Goal: Task Accomplishment & Management: Manage account settings

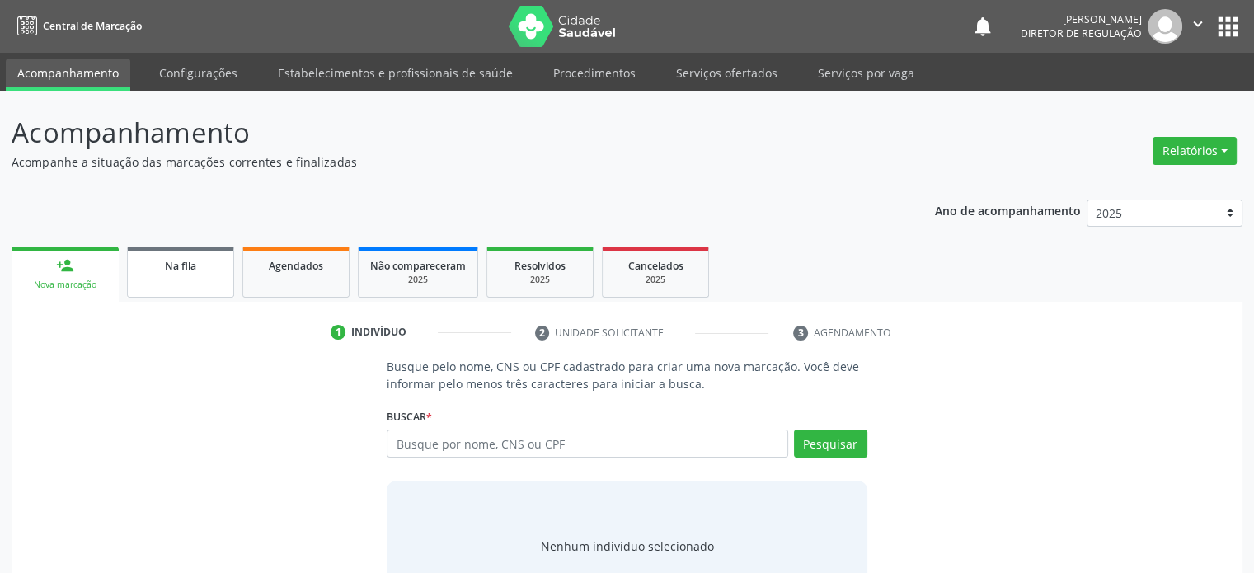
click at [179, 277] on link "Na fila" at bounding box center [180, 272] width 107 height 51
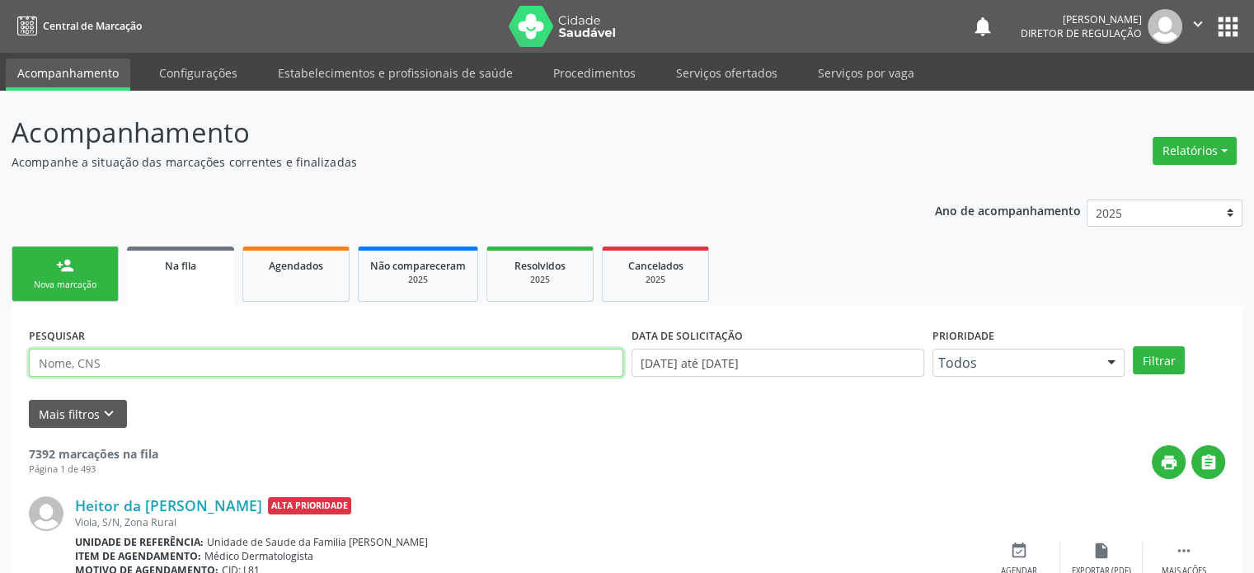
click at [105, 356] on input "text" at bounding box center [326, 363] width 594 height 28
paste input "706706554936219"
click at [1133, 346] on button "Filtrar" at bounding box center [1159, 360] width 52 height 28
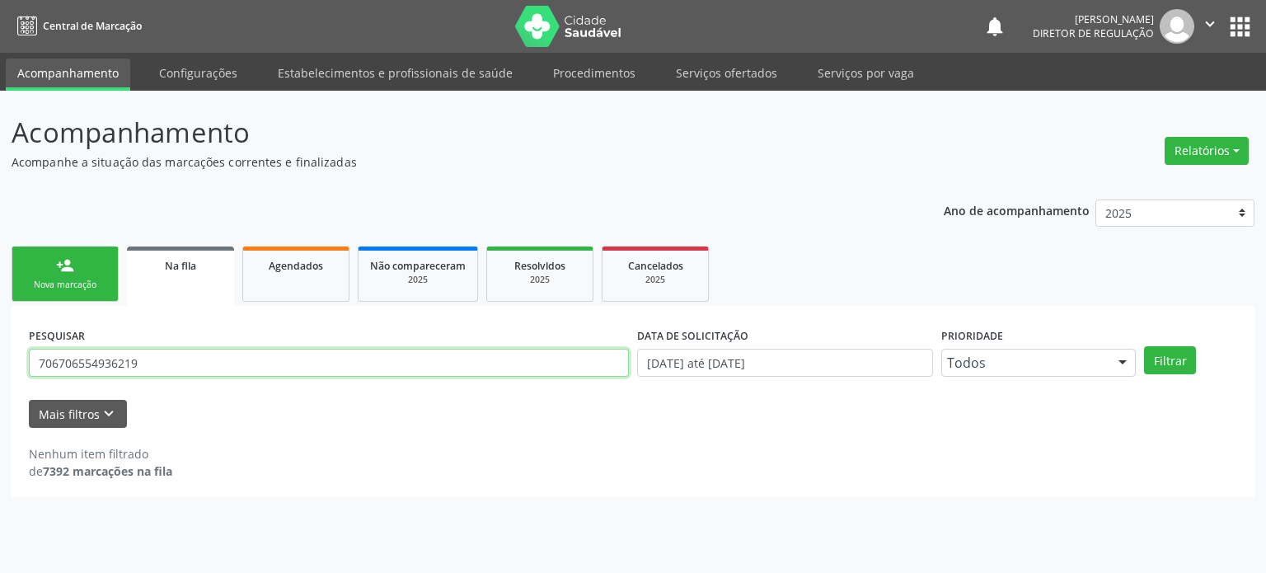
click at [191, 351] on input "706706554936219" at bounding box center [329, 363] width 600 height 28
click at [1144, 346] on button "Filtrar" at bounding box center [1170, 360] width 52 height 28
click at [191, 351] on input "706706554936219" at bounding box center [329, 363] width 600 height 28
click at [1144, 346] on button "Filtrar" at bounding box center [1170, 360] width 52 height 28
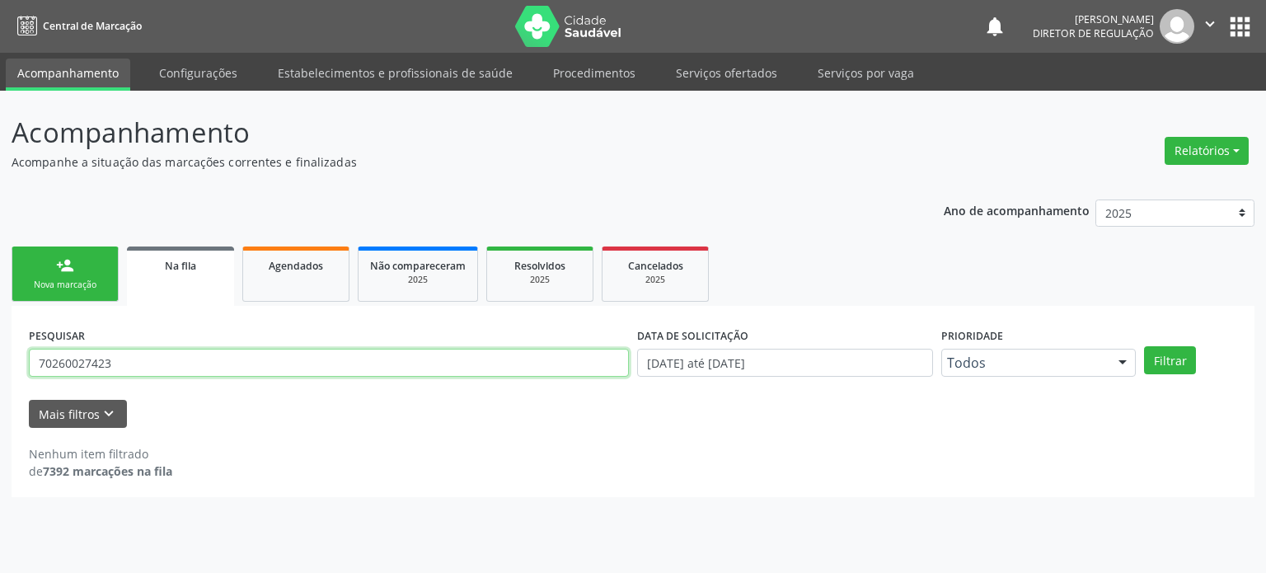
click at [160, 357] on input "70260027423" at bounding box center [329, 363] width 600 height 28
paste input "[PERSON_NAME]"
click at [1144, 346] on button "Filtrar" at bounding box center [1170, 360] width 52 height 28
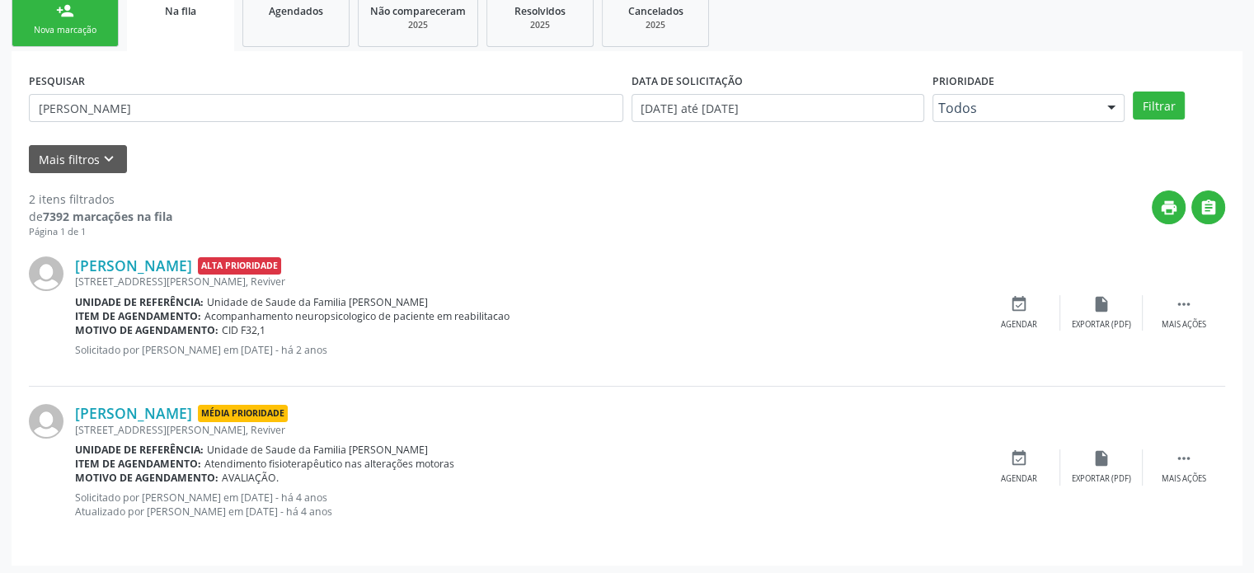
scroll to position [257, 0]
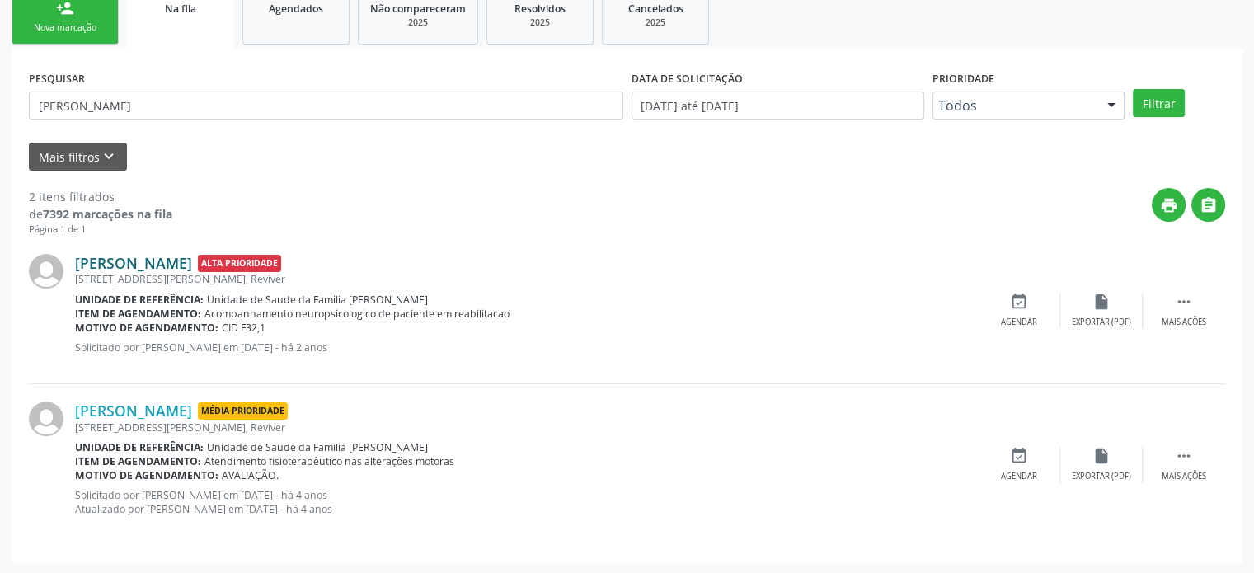
click at [135, 266] on link "[PERSON_NAME]" at bounding box center [133, 263] width 117 height 18
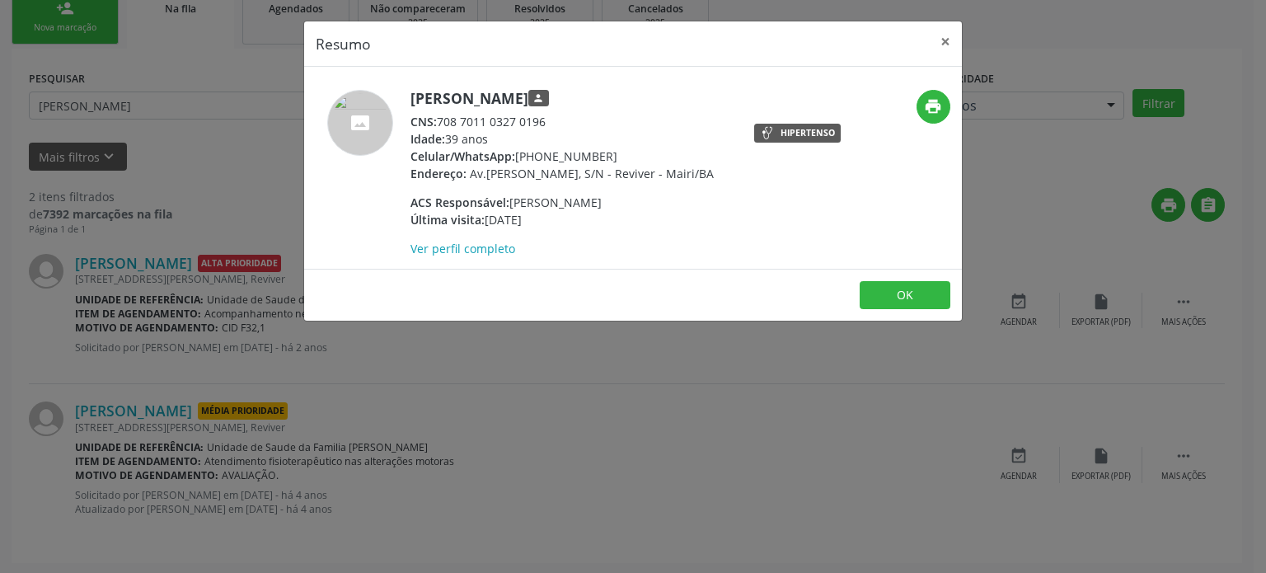
drag, startPoint x: 439, startPoint y: 119, endPoint x: 547, endPoint y: 119, distance: 108.0
click at [547, 119] on div "CNS: 708 7011 0327 0196" at bounding box center [562, 121] width 303 height 17
copy div "708 7011 0327 0196"
drag, startPoint x: 407, startPoint y: 98, endPoint x: 587, endPoint y: 92, distance: 179.8
click at [587, 92] on div "[PERSON_NAME] person CNS: 708 7011 0327 0196 Idade: 39 anos Celular/WhatsApp: […" at bounding box center [523, 173] width 439 height 167
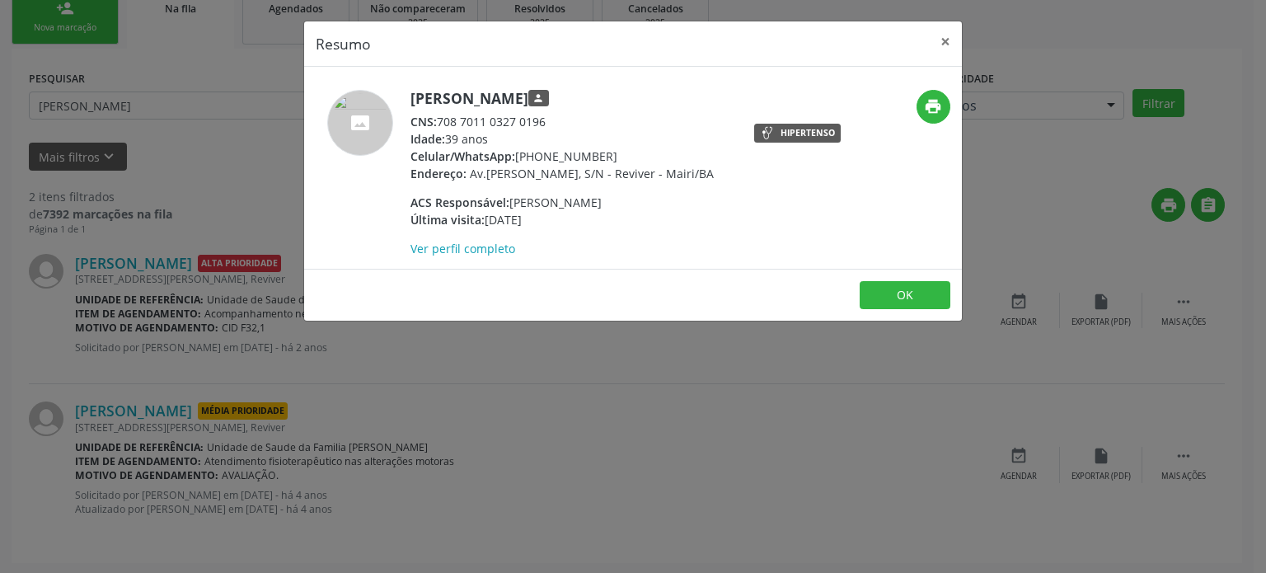
copy h5 "[PERSON_NAME]"
click at [613, 515] on div "Resumo × [PERSON_NAME] person CNS: 708 7011 0327 0196 Idade: 39 anos Celular/Wh…" at bounding box center [633, 286] width 1266 height 573
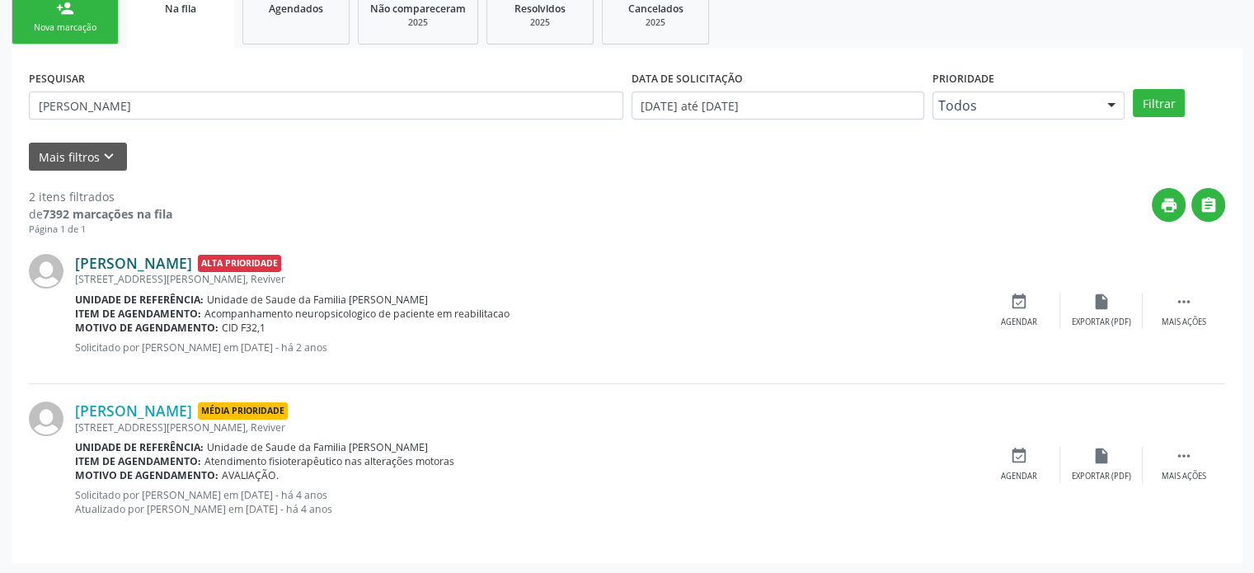
click at [146, 256] on link "[PERSON_NAME]" at bounding box center [133, 263] width 117 height 18
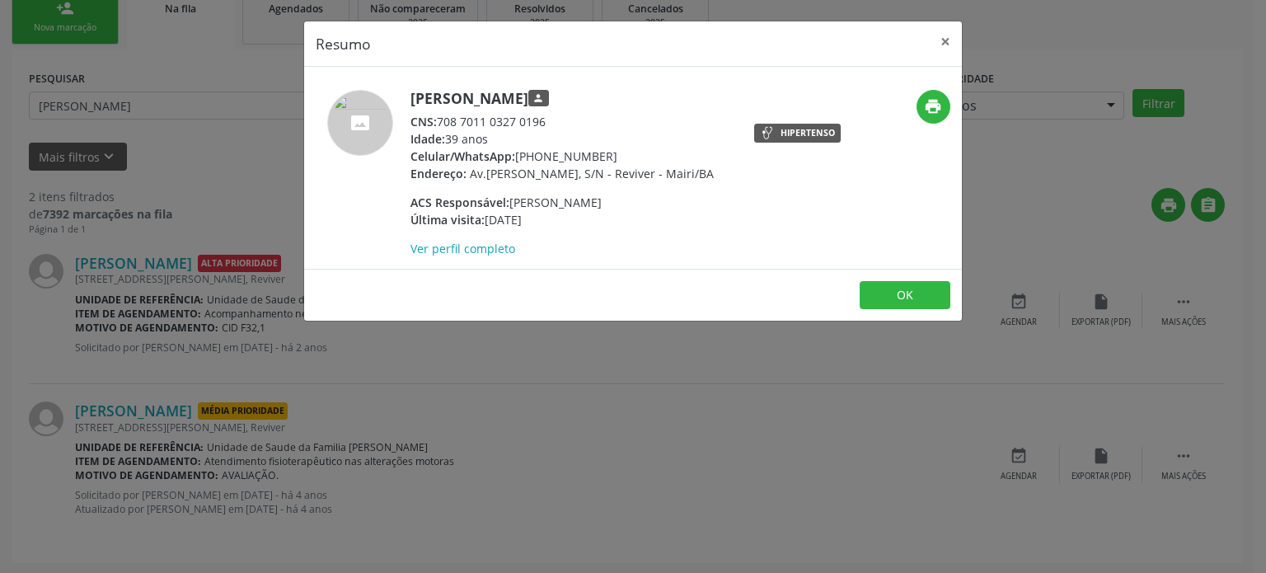
drag, startPoint x: 408, startPoint y: 96, endPoint x: 588, endPoint y: 96, distance: 179.7
click at [588, 96] on div "[PERSON_NAME] person CNS: 708 7011 0327 0196 Idade: 39 anos Celular/WhatsApp: […" at bounding box center [523, 173] width 439 height 167
copy h5 "[PERSON_NAME]"
click at [162, 250] on div "Resumo × [PERSON_NAME] person CNS: 708 7011 0327 0196 Idade: 39 anos Celular/Wh…" at bounding box center [633, 286] width 1266 height 573
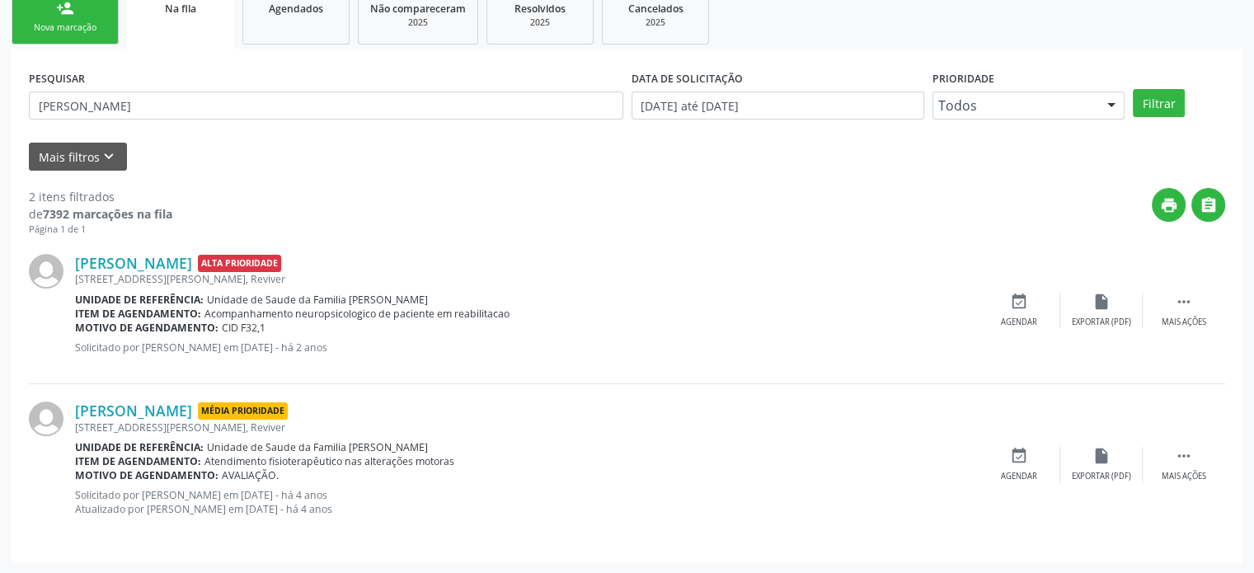
click at [185, 90] on div "PESQUISAR [PERSON_NAME]" at bounding box center [326, 98] width 603 height 64
click at [179, 98] on input "[PERSON_NAME]" at bounding box center [326, 106] width 594 height 28
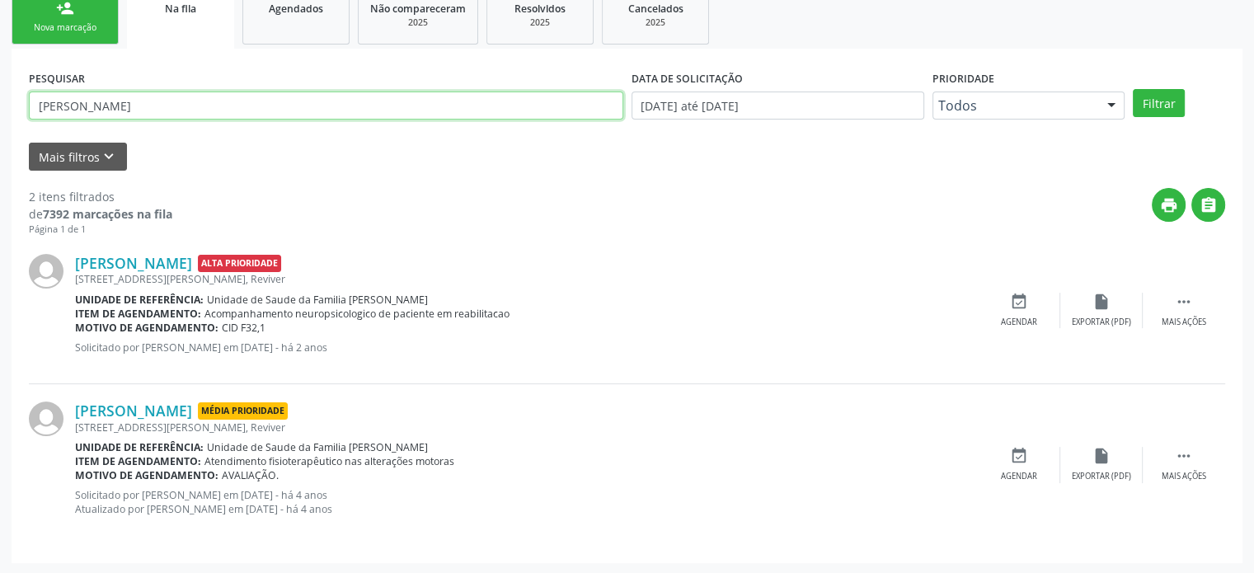
paste input "JULIO DO VALE PAPA"
click at [1133, 89] on button "Filtrar" at bounding box center [1159, 103] width 52 height 28
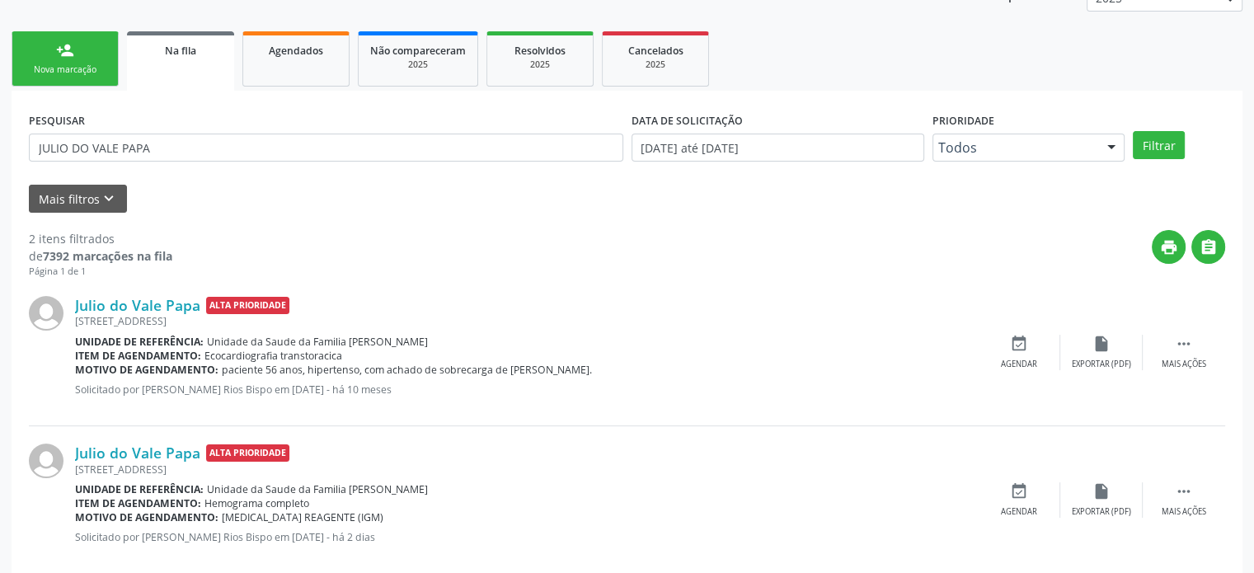
scroll to position [242, 0]
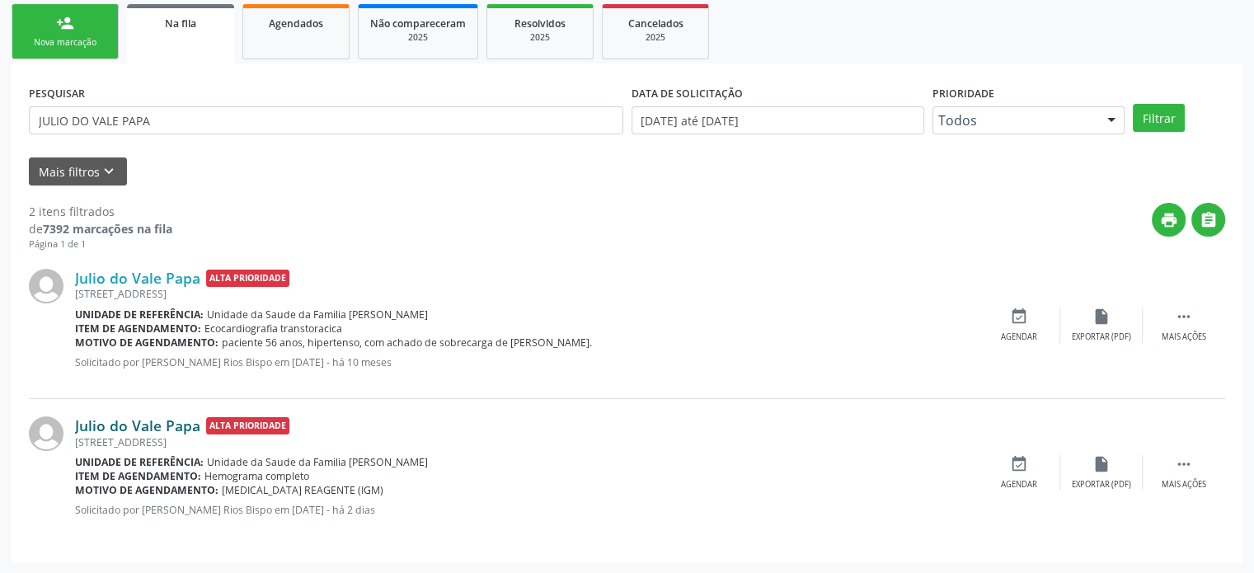
click at [145, 417] on link "Julio do Vale Papa" at bounding box center [137, 425] width 125 height 18
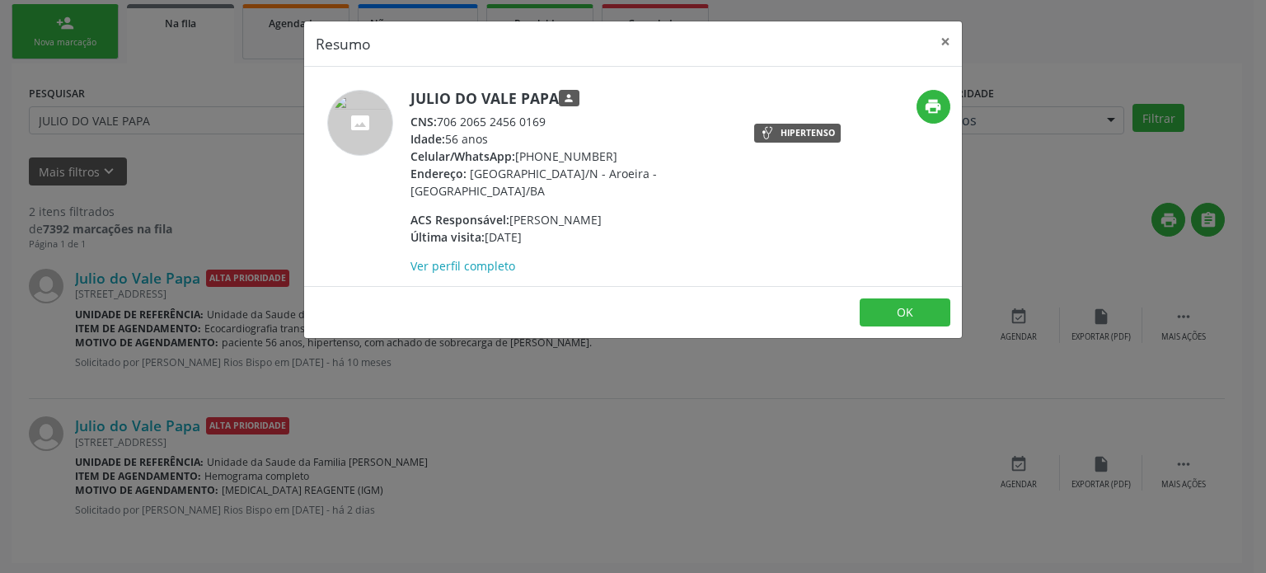
drag, startPoint x: 517, startPoint y: 154, endPoint x: 603, endPoint y: 162, distance: 86.9
click at [603, 162] on div "Celular/WhatsApp: [PHONE_NUMBER]" at bounding box center [571, 156] width 321 height 17
copy div "[PHONE_NUMBER]"
click at [232, 293] on div "Resumo × Julio do Vale Papa person CNS: 706 2065 2456 0169 Idade: 56 anos Celul…" at bounding box center [633, 286] width 1266 height 573
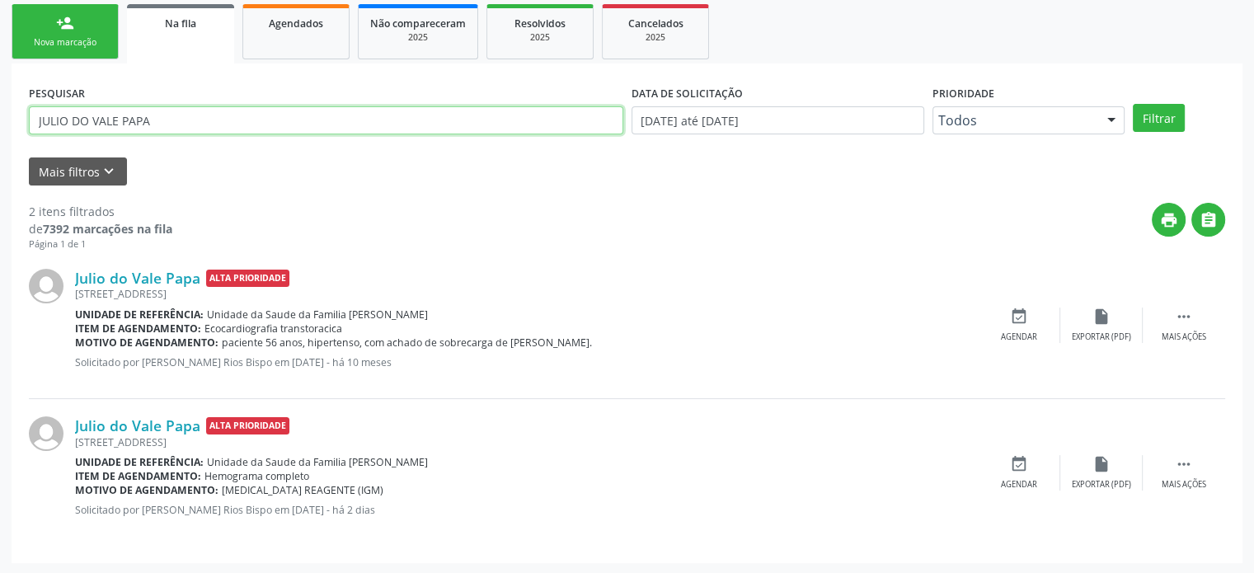
click at [139, 128] on input "JULIO DO VALE PAPA" at bounding box center [326, 120] width 594 height 28
paste input "[PERSON_NAME]"
click at [1133, 104] on button "Filtrar" at bounding box center [1159, 118] width 52 height 28
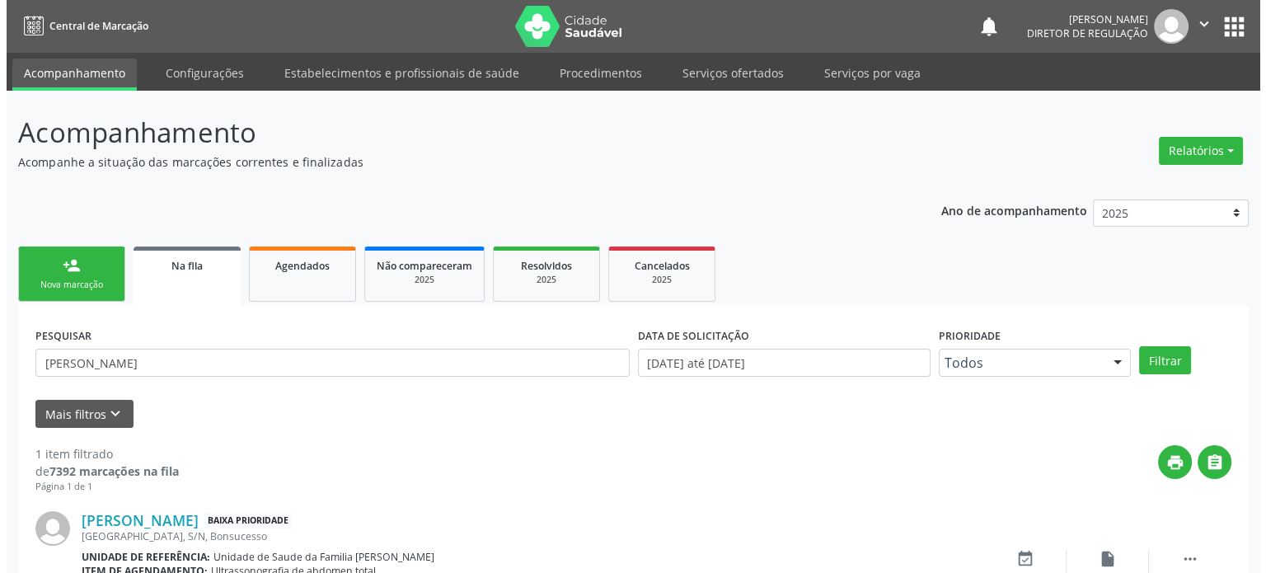
scroll to position [96, 0]
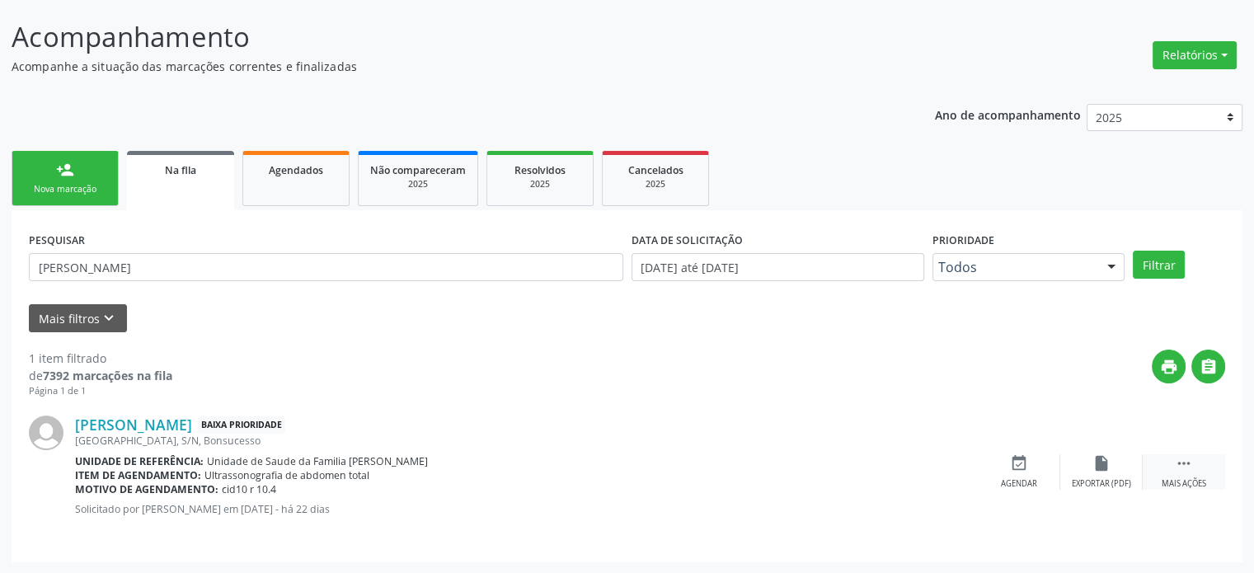
click at [1178, 464] on icon "" at bounding box center [1184, 463] width 18 height 18
click at [192, 423] on link "[PERSON_NAME]" at bounding box center [133, 425] width 117 height 18
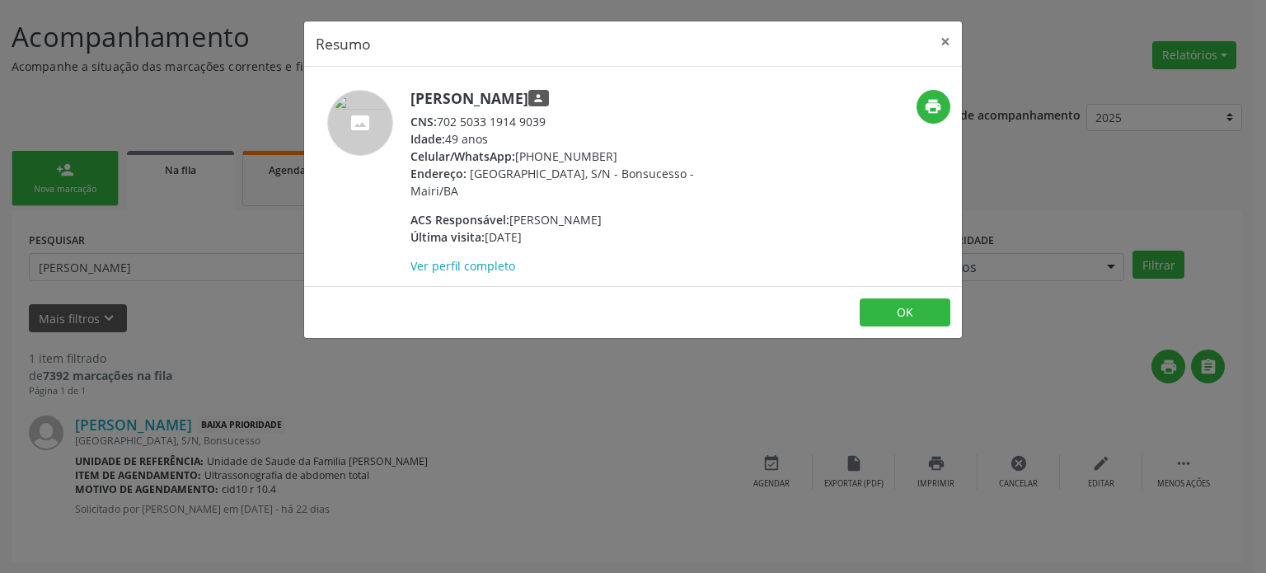
click at [379, 497] on div "Resumo × [PERSON_NAME] person CNS: 702 5033 1914 9039 Idade: 49 anos Celular/Wh…" at bounding box center [633, 286] width 1266 height 573
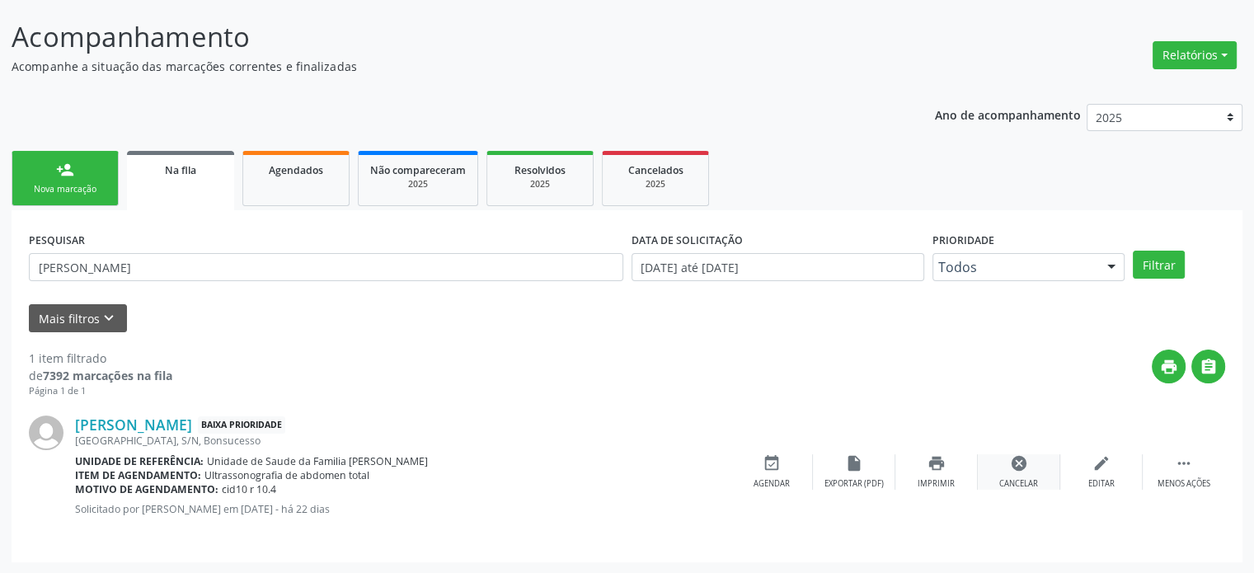
click at [989, 463] on div "cancel Cancelar" at bounding box center [1019, 471] width 82 height 35
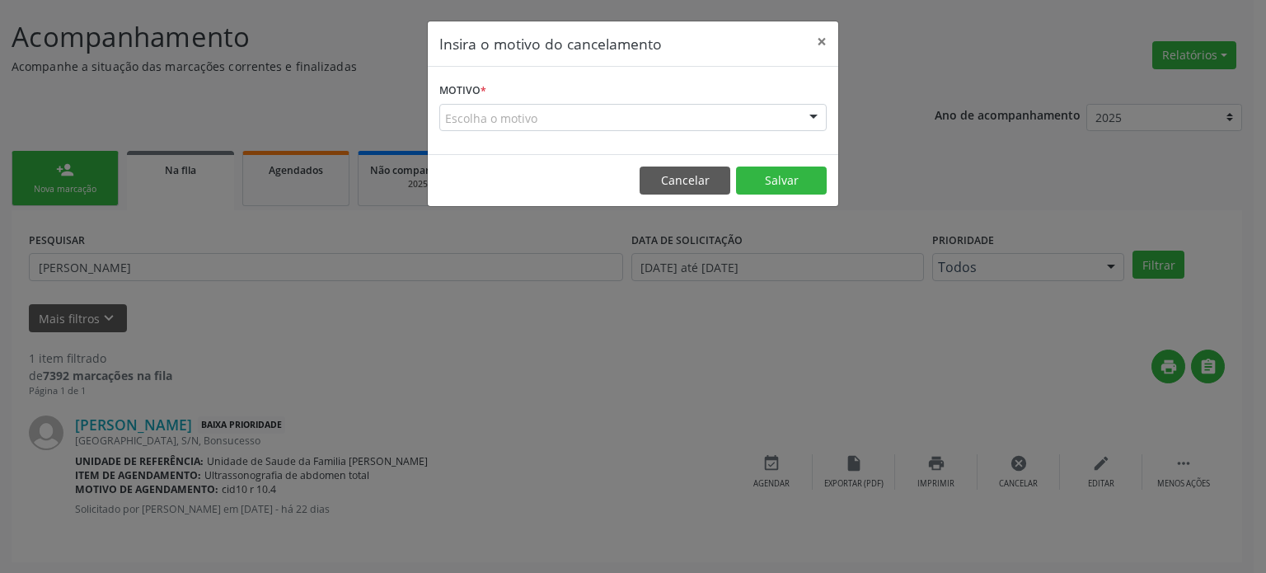
click at [597, 124] on div "Escolha o motivo" at bounding box center [632, 118] width 387 height 28
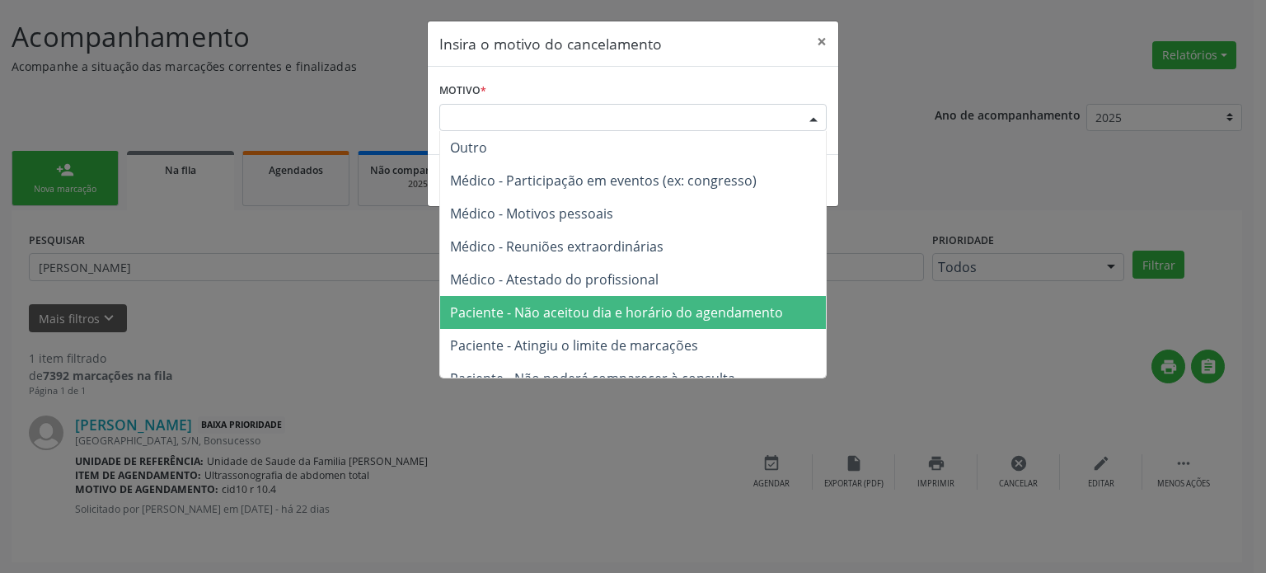
click at [599, 284] on span "Médico - Atestado do profissional" at bounding box center [554, 279] width 209 height 18
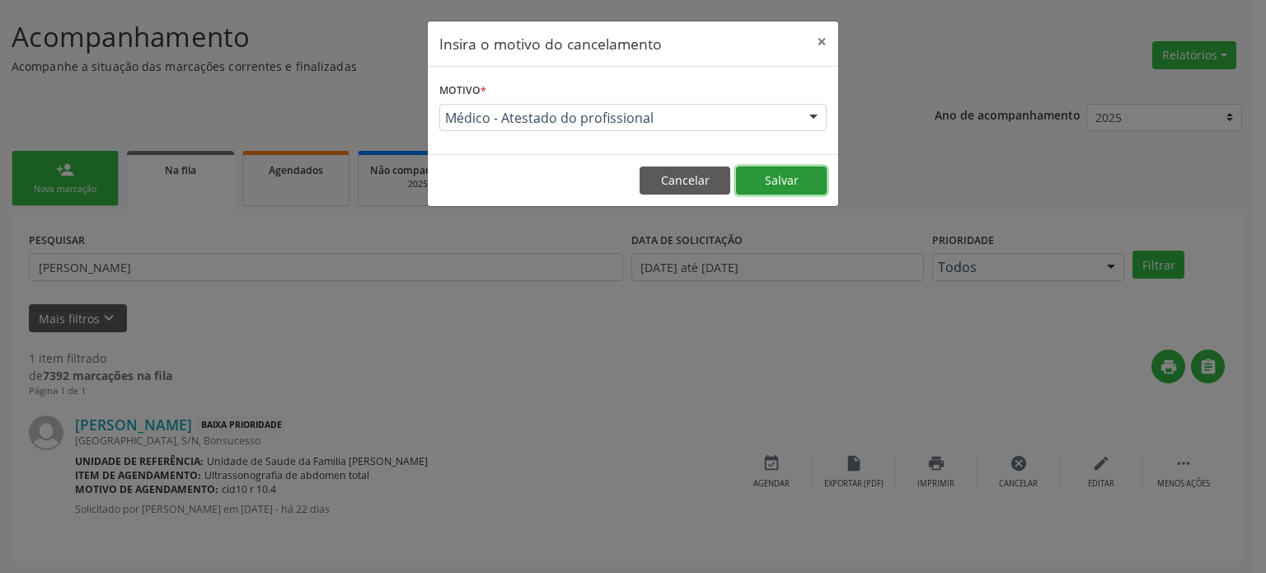
click at [789, 176] on button "Salvar" at bounding box center [781, 181] width 91 height 28
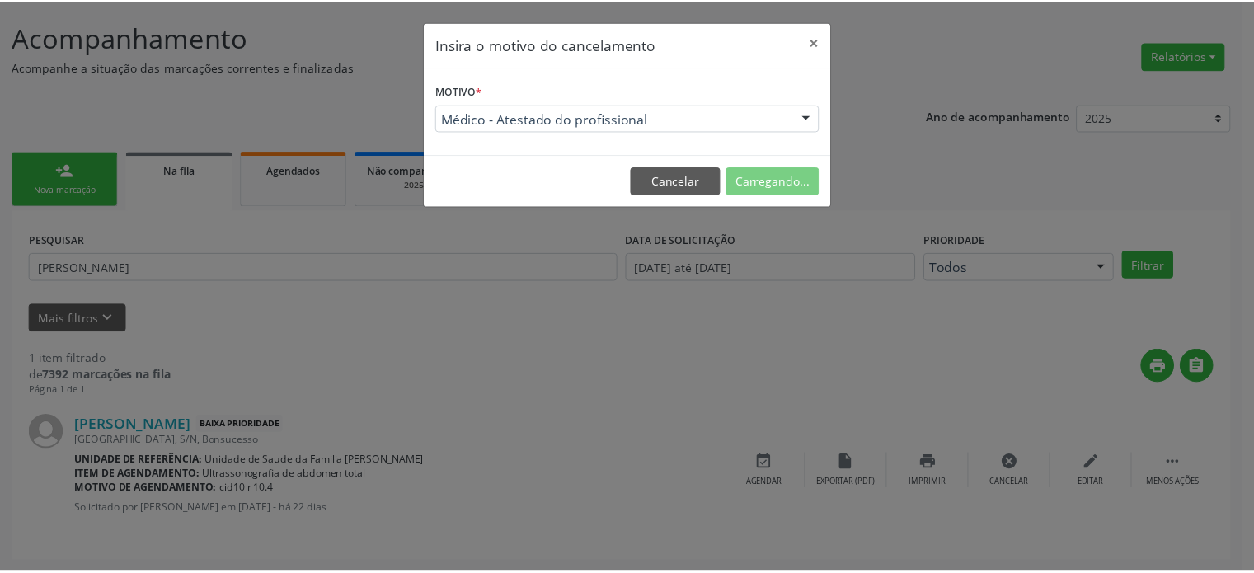
scroll to position [0, 0]
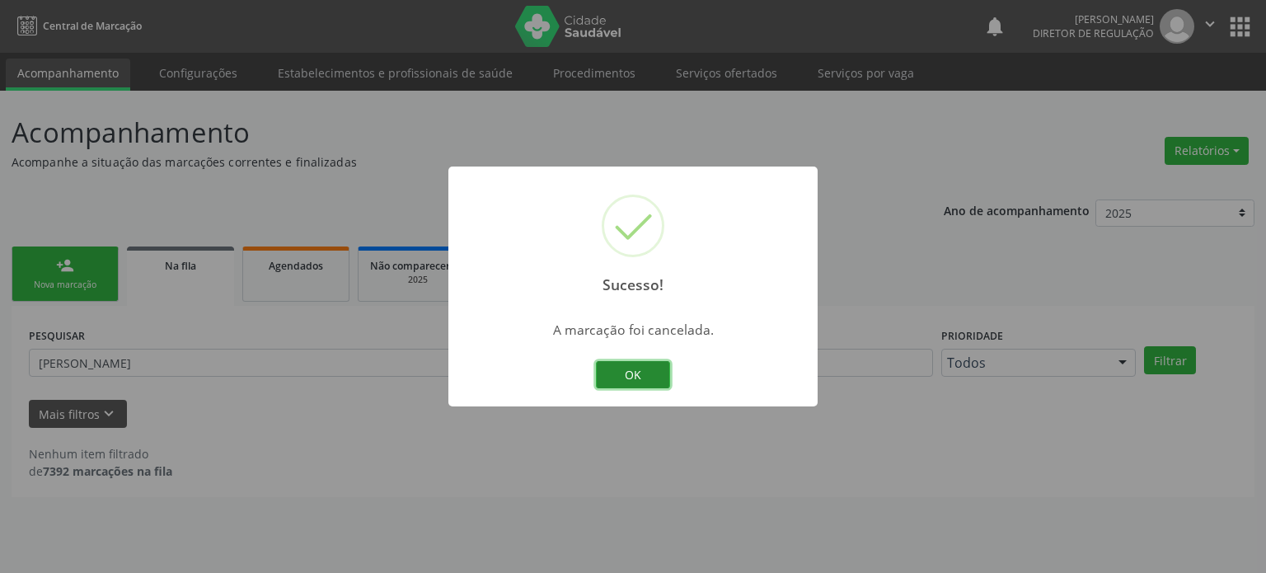
click at [636, 371] on button "OK" at bounding box center [633, 375] width 74 height 28
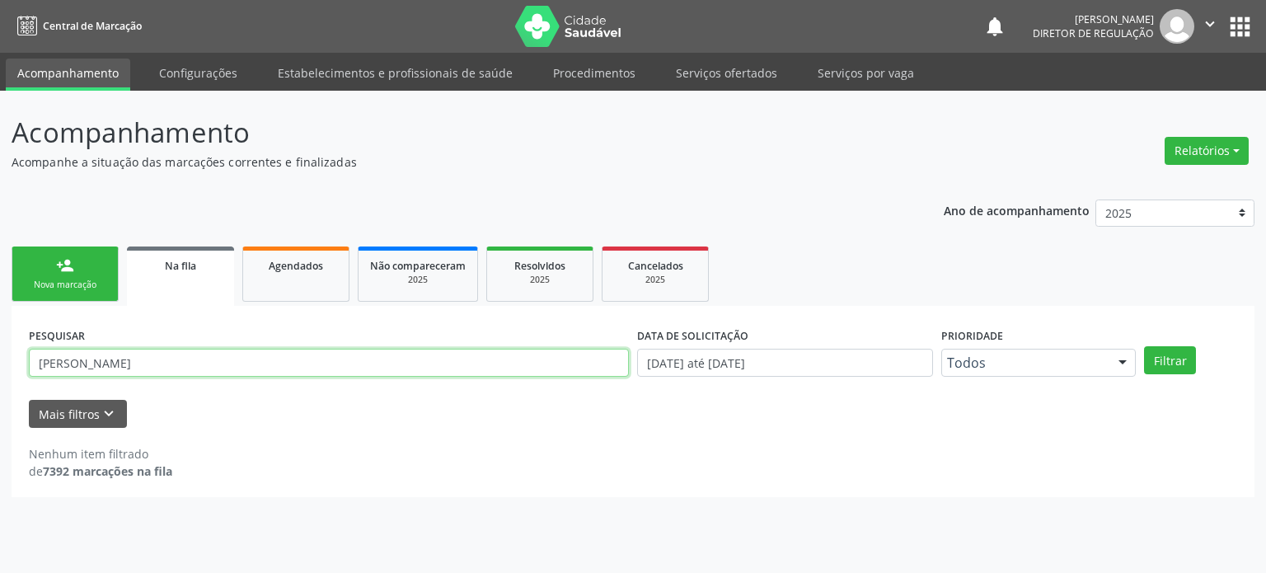
click at [152, 369] on input "[PERSON_NAME]" at bounding box center [329, 363] width 600 height 28
click at [1144, 346] on button "Filtrar" at bounding box center [1170, 360] width 52 height 28
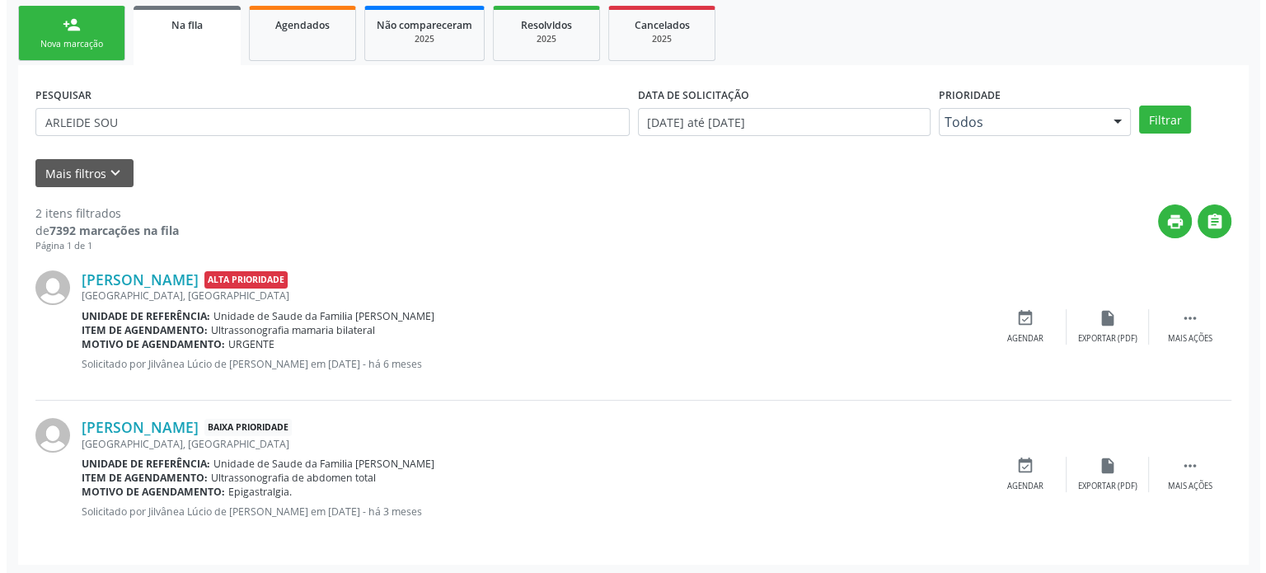
scroll to position [242, 0]
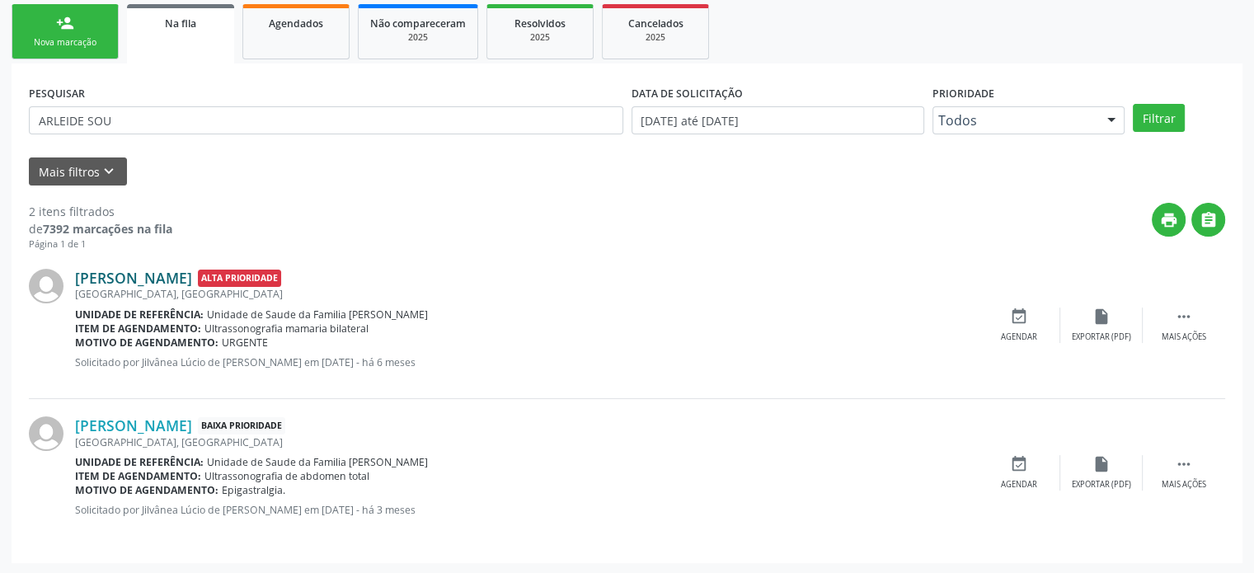
click at [192, 278] on link "[PERSON_NAME]" at bounding box center [133, 278] width 117 height 18
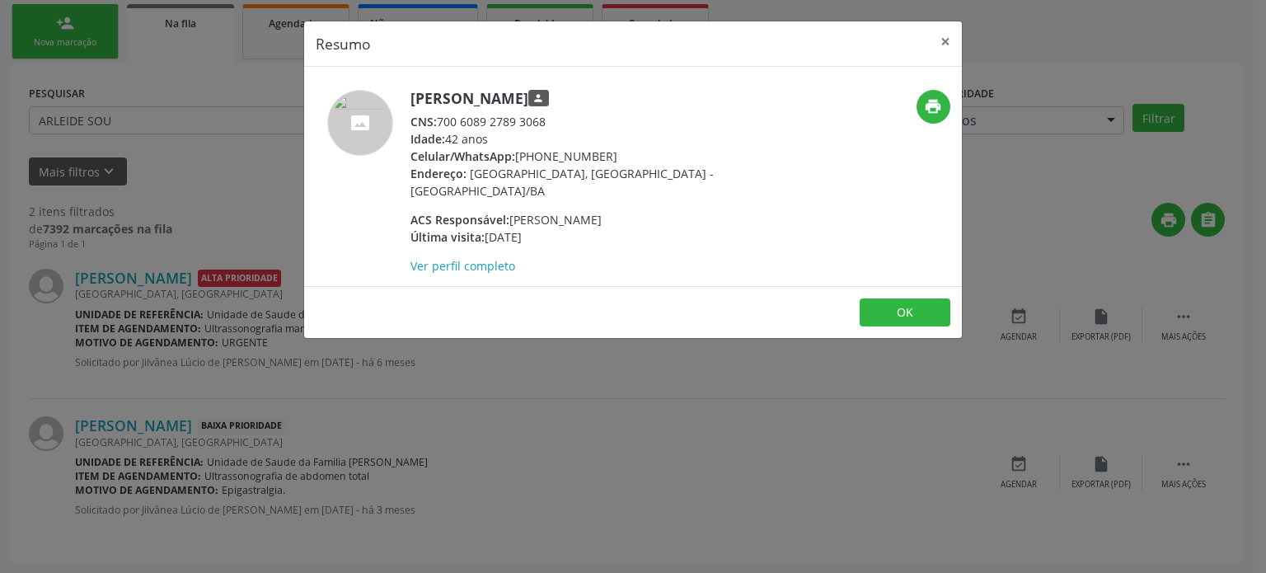
drag, startPoint x: 407, startPoint y: 97, endPoint x: 633, endPoint y: 105, distance: 226.0
click at [633, 105] on div "[PERSON_NAME] person CNS: 700 6089 2789 3068 Idade: 42 anos Celular/WhatsApp: […" at bounding box center [523, 182] width 439 height 185
copy h5 "[PERSON_NAME]"
click at [534, 439] on div "Resumo × [PERSON_NAME] person CNS: 700 6089 2789 3068 Idade: 42 anos Celular/Wh…" at bounding box center [633, 286] width 1266 height 573
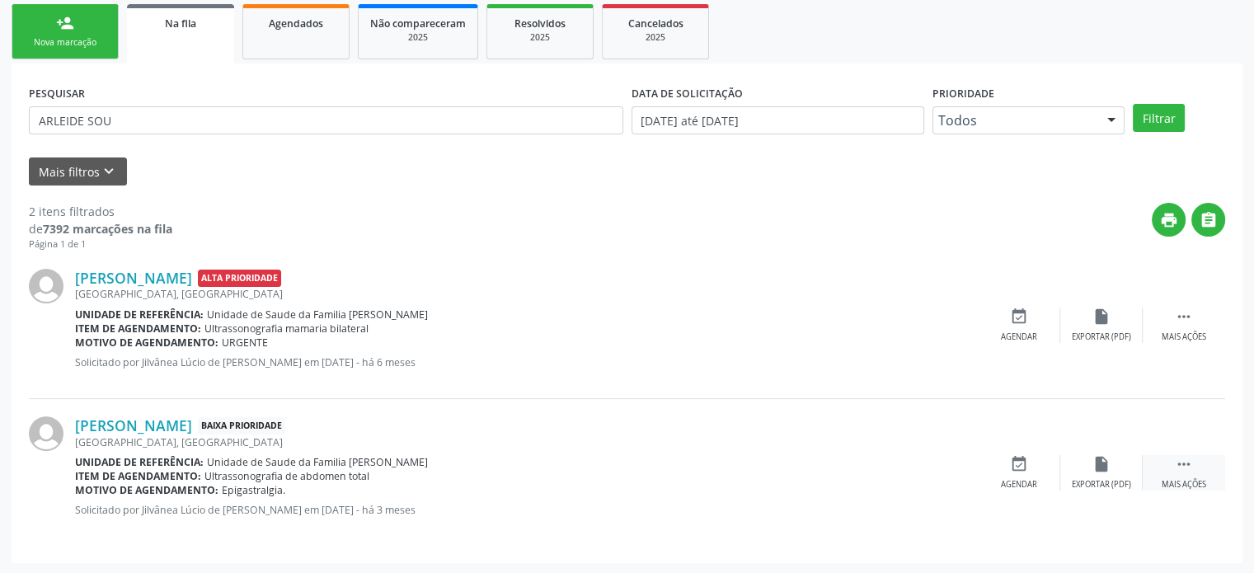
click at [1164, 464] on div " Mais ações" at bounding box center [1184, 472] width 82 height 35
click at [978, 467] on div "cancel Cancelar" at bounding box center [1019, 472] width 82 height 35
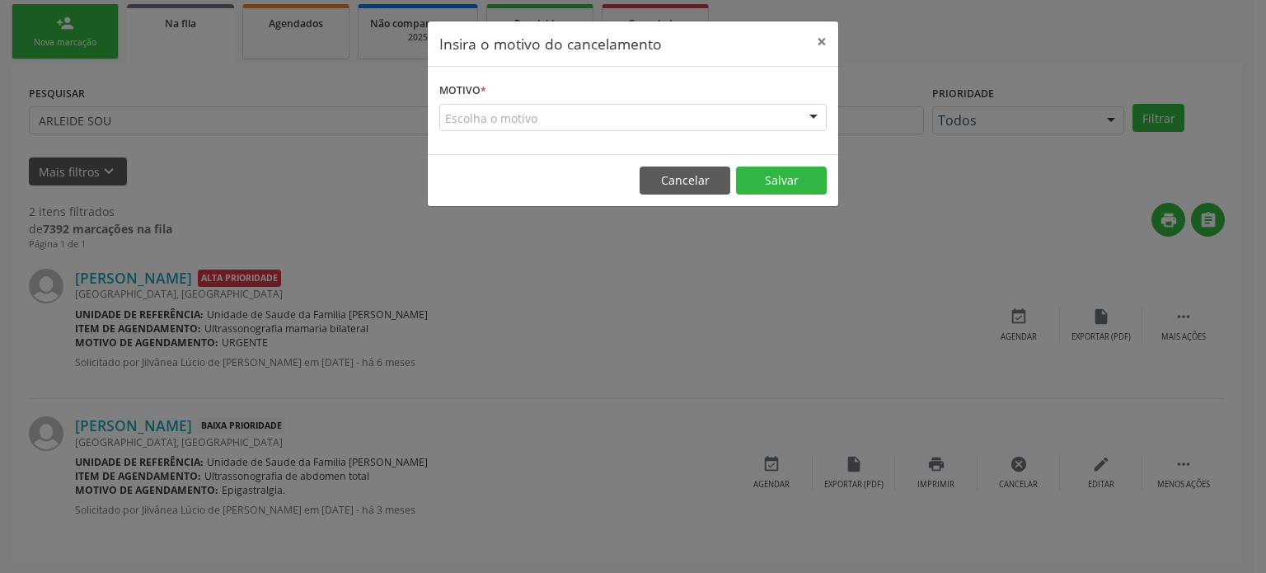
click at [520, 112] on div "Escolha o motivo" at bounding box center [632, 118] width 387 height 28
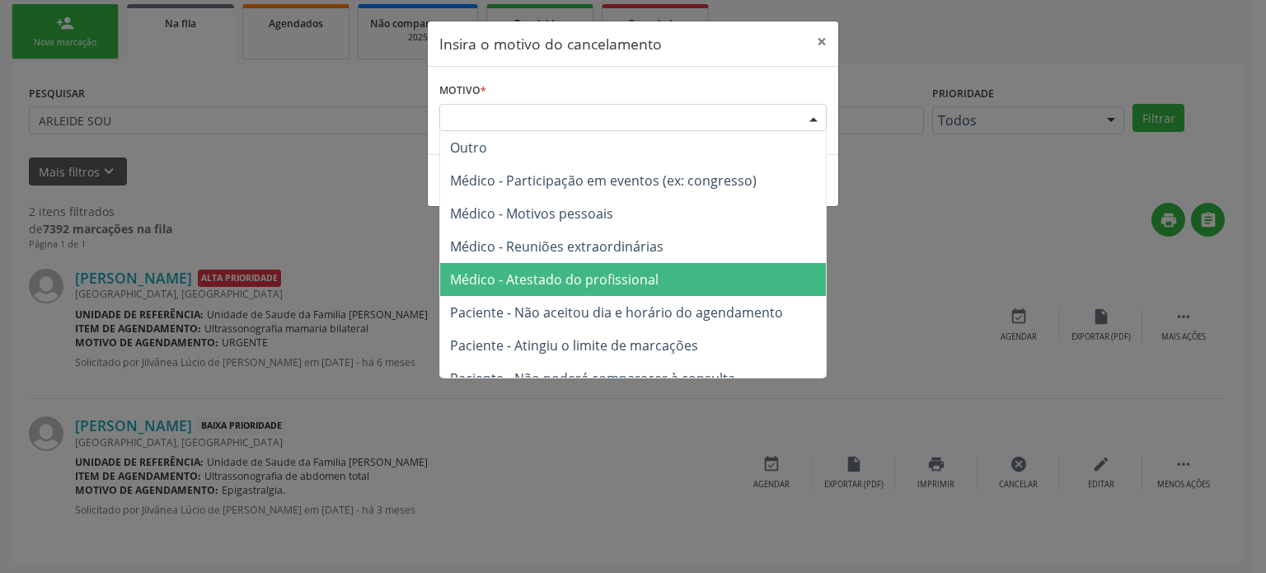
click at [534, 266] on span "Médico - Atestado do profissional" at bounding box center [633, 279] width 386 height 33
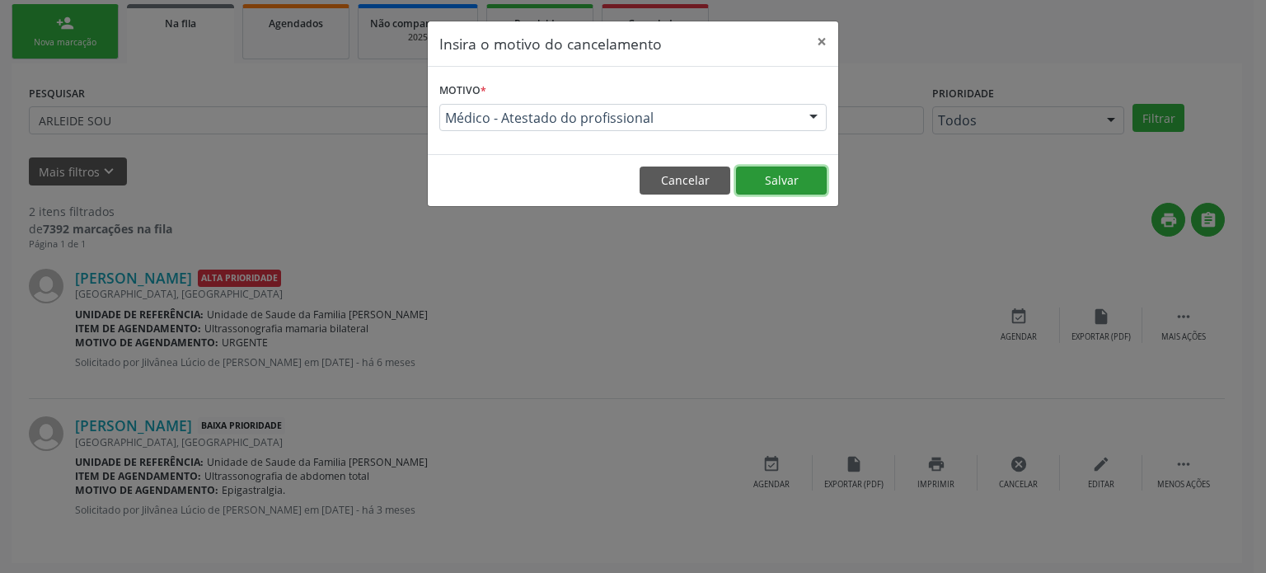
click at [785, 181] on button "Salvar" at bounding box center [781, 181] width 91 height 28
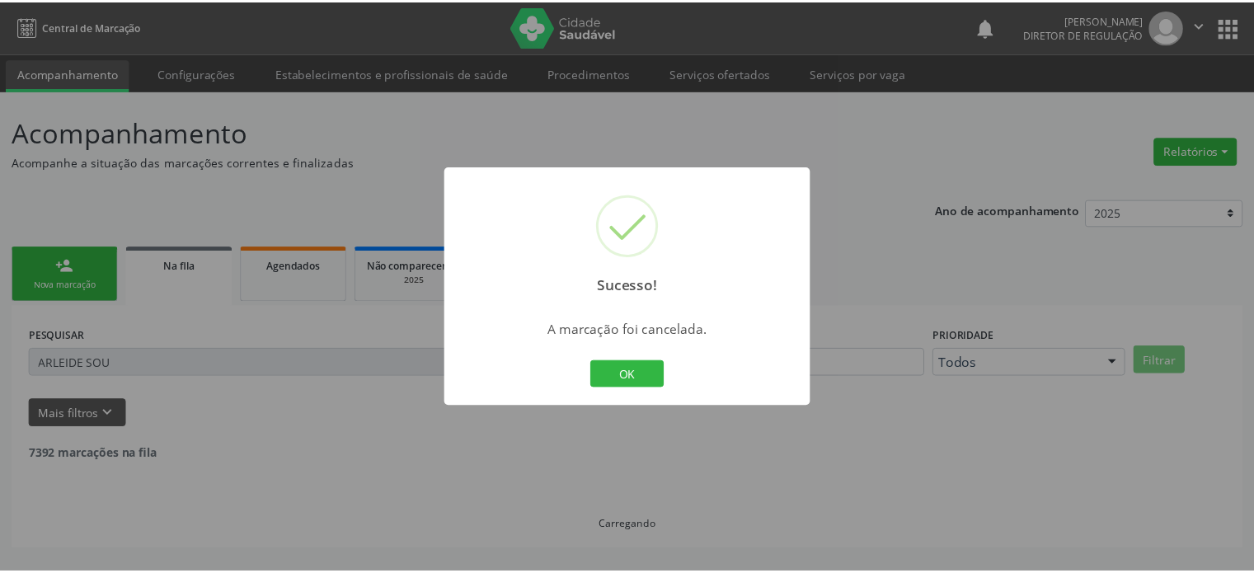
scroll to position [0, 0]
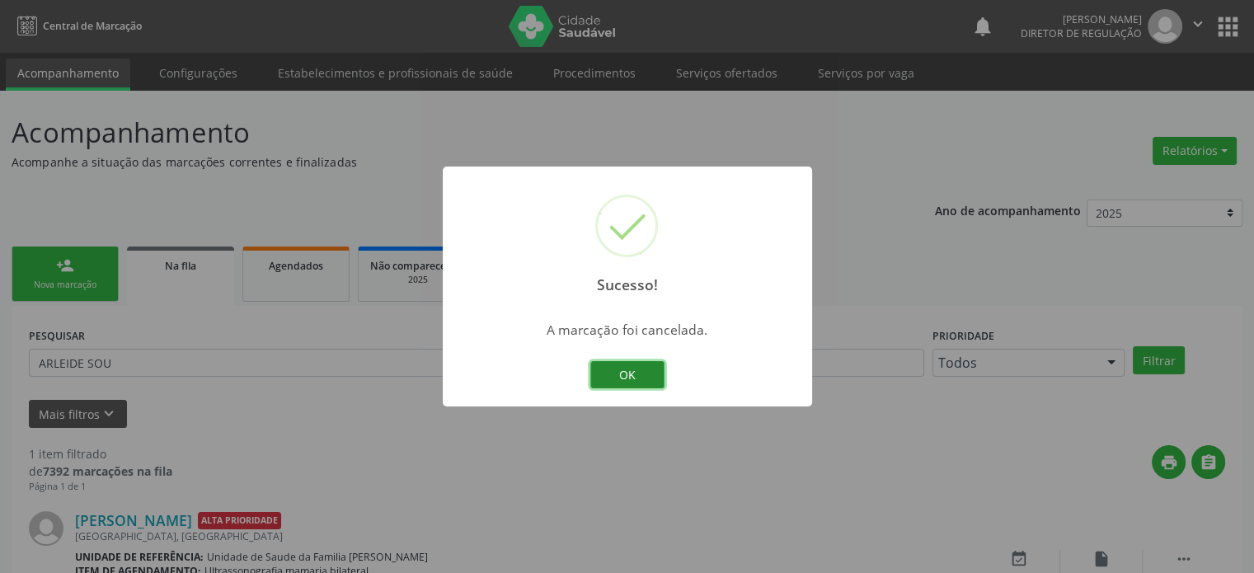
click at [610, 367] on button "OK" at bounding box center [627, 375] width 74 height 28
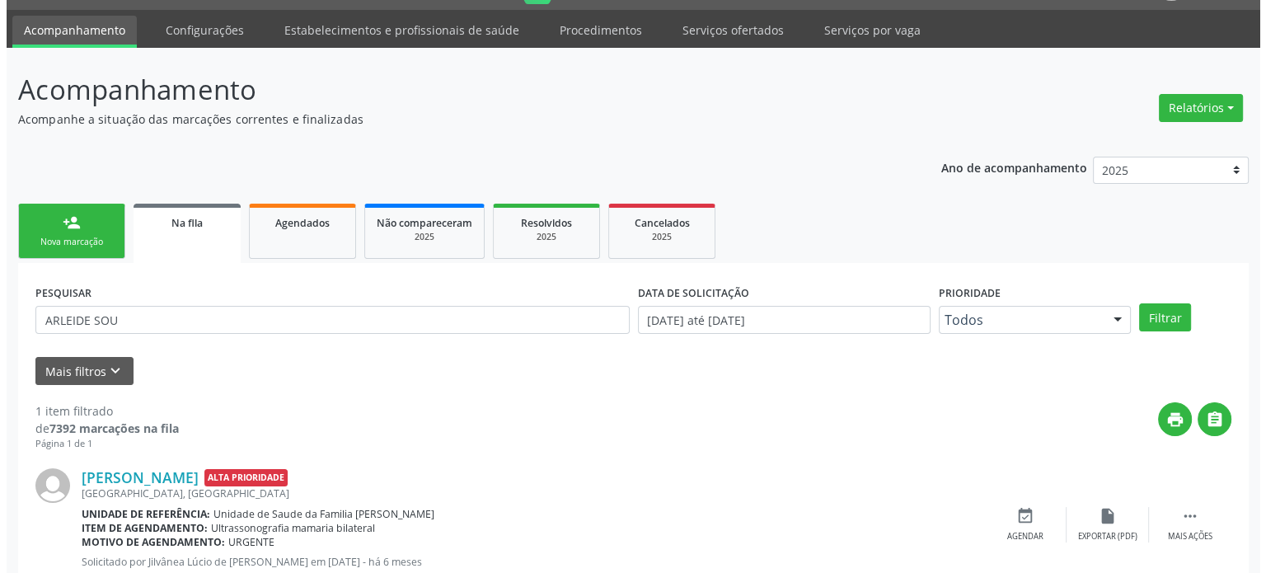
scroll to position [96, 0]
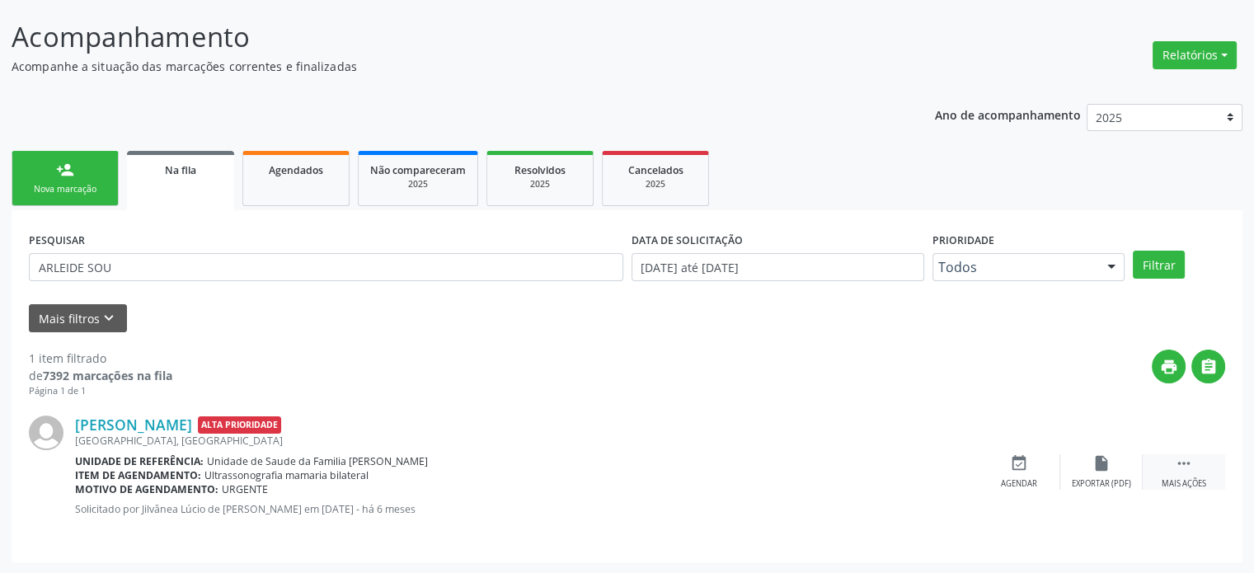
click at [1193, 473] on div " Mais ações" at bounding box center [1184, 471] width 82 height 35
click at [1005, 463] on div "cancel Cancelar" at bounding box center [1019, 471] width 82 height 35
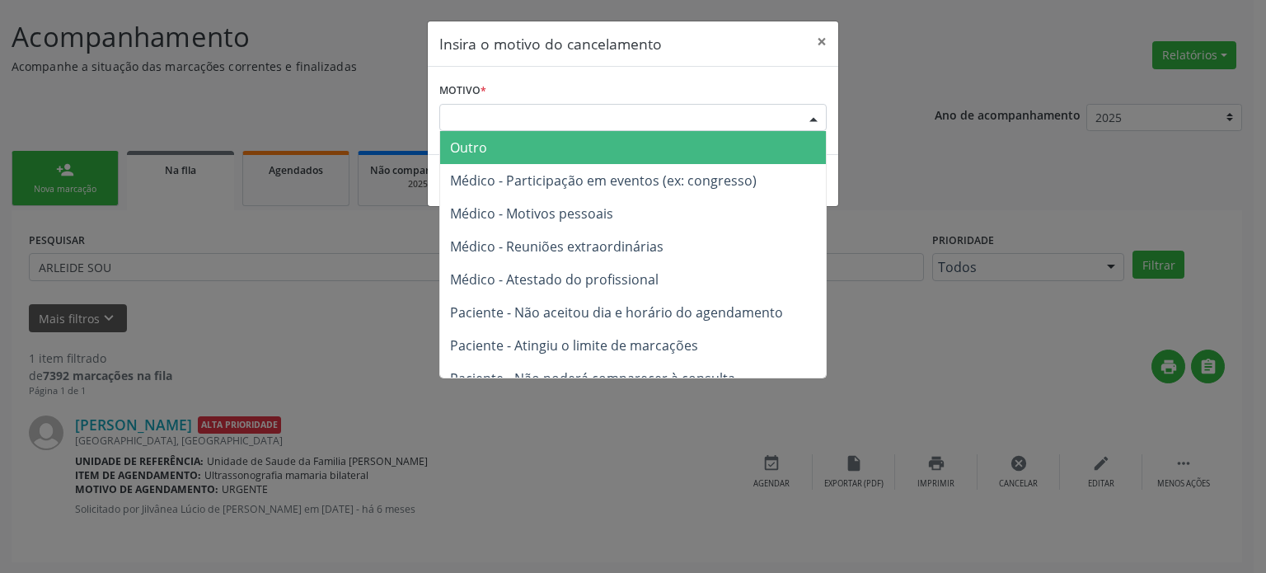
click at [528, 120] on div "Escolha o motivo" at bounding box center [632, 118] width 387 height 28
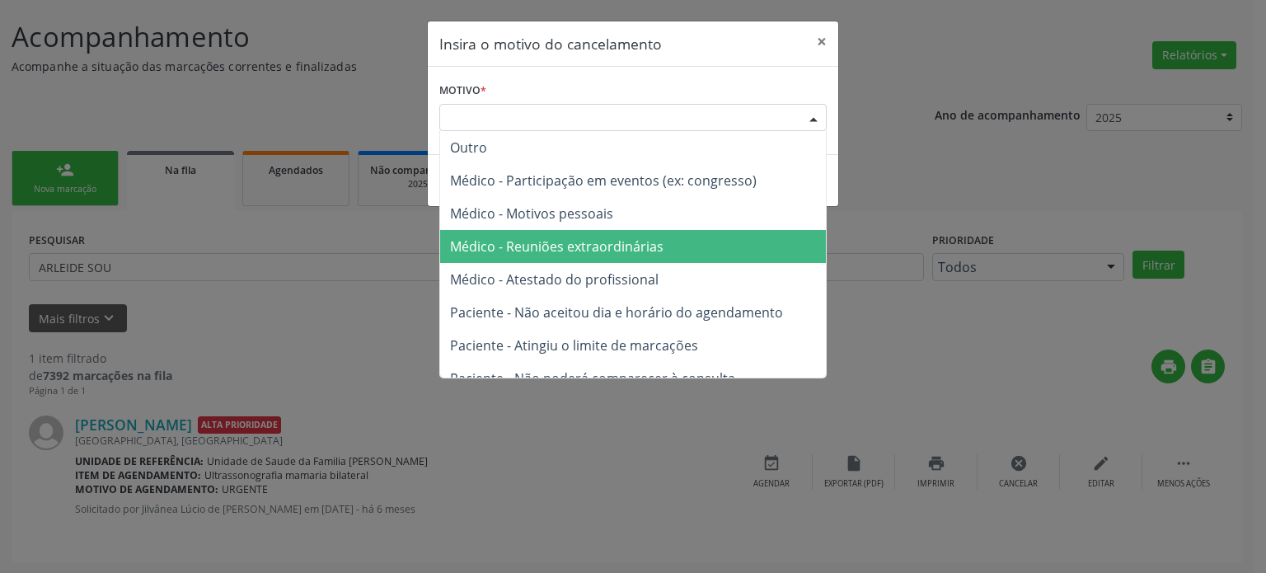
click at [574, 256] on span "Médico - Reuniões extraordinárias" at bounding box center [633, 246] width 386 height 33
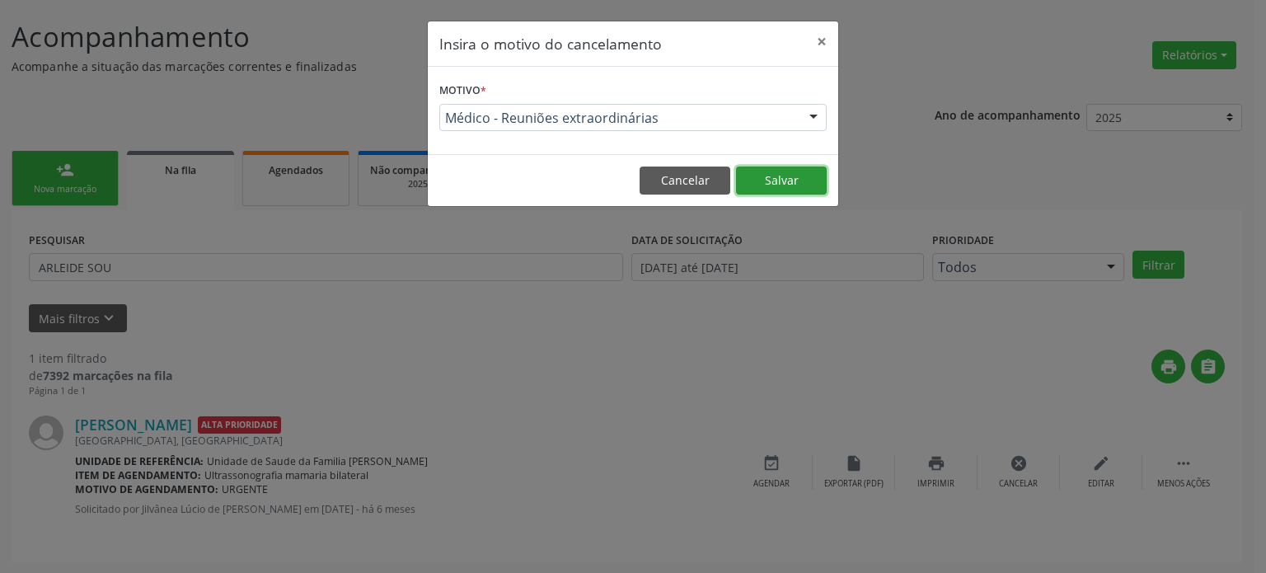
click at [772, 183] on button "Salvar" at bounding box center [781, 181] width 91 height 28
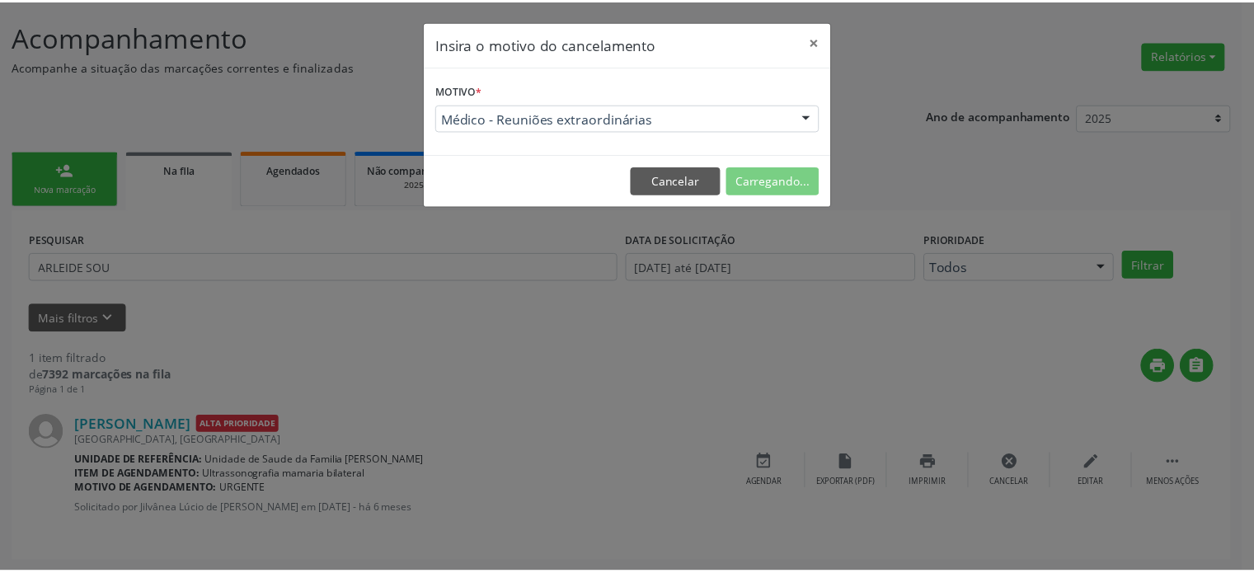
scroll to position [0, 0]
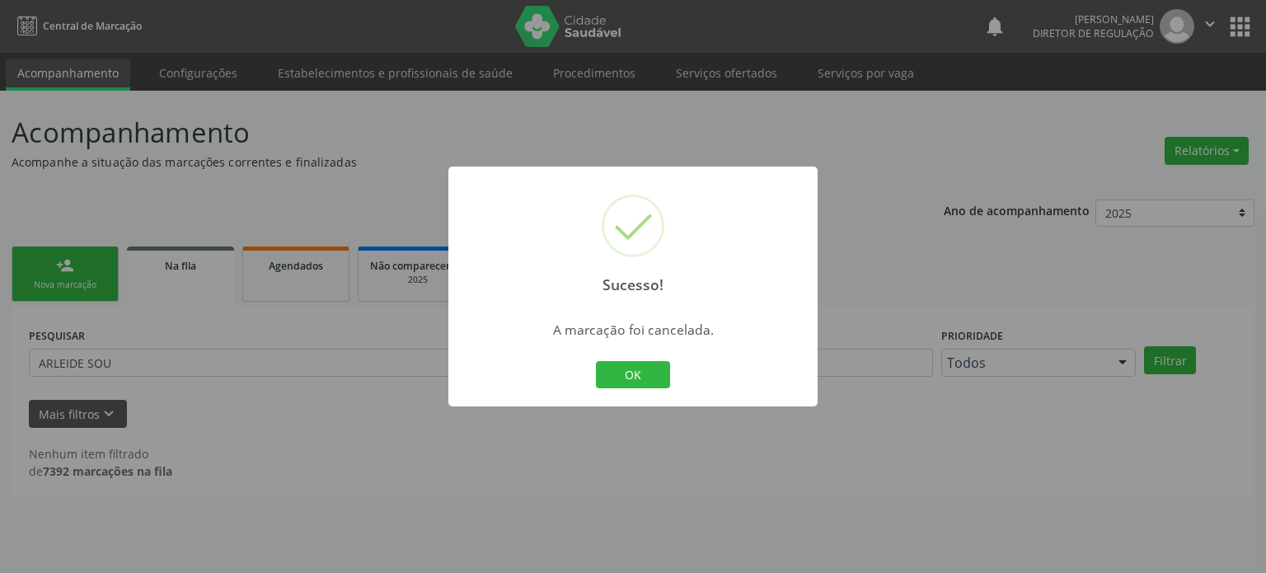
click at [163, 333] on div "Sucesso! × A marcação foi cancelada. OK Cancel" at bounding box center [633, 286] width 1266 height 573
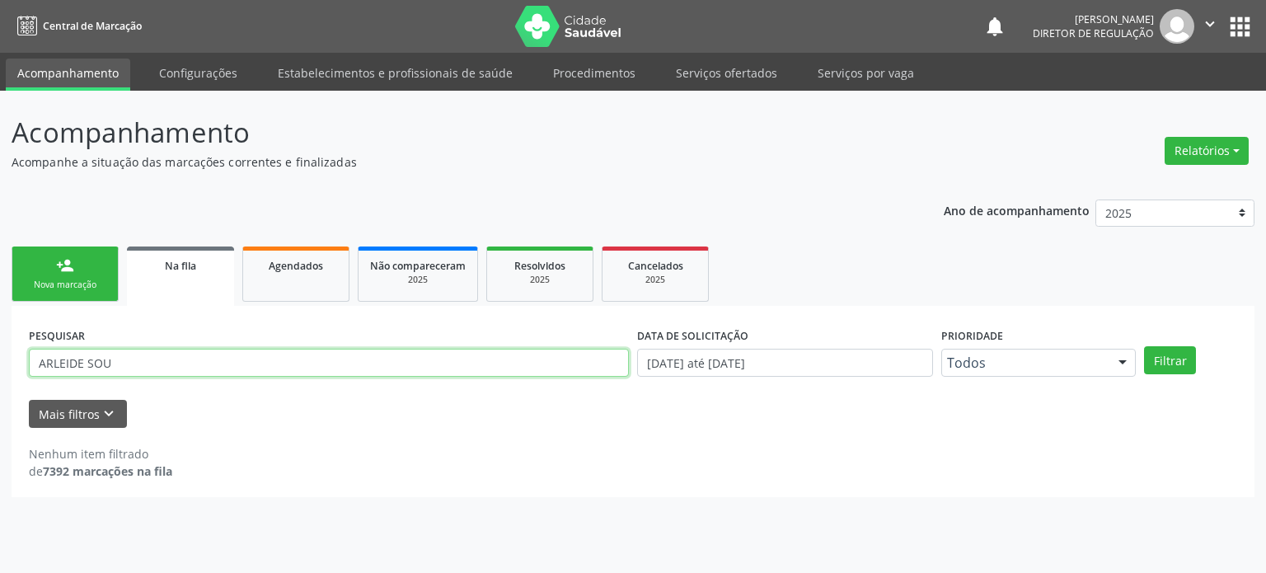
click at [166, 360] on input "ARLEIDE SOU" at bounding box center [329, 363] width 600 height 28
click at [1144, 346] on button "Filtrar" at bounding box center [1170, 360] width 52 height 28
click at [166, 360] on input "[PERSON_NAME]" at bounding box center [329, 363] width 600 height 28
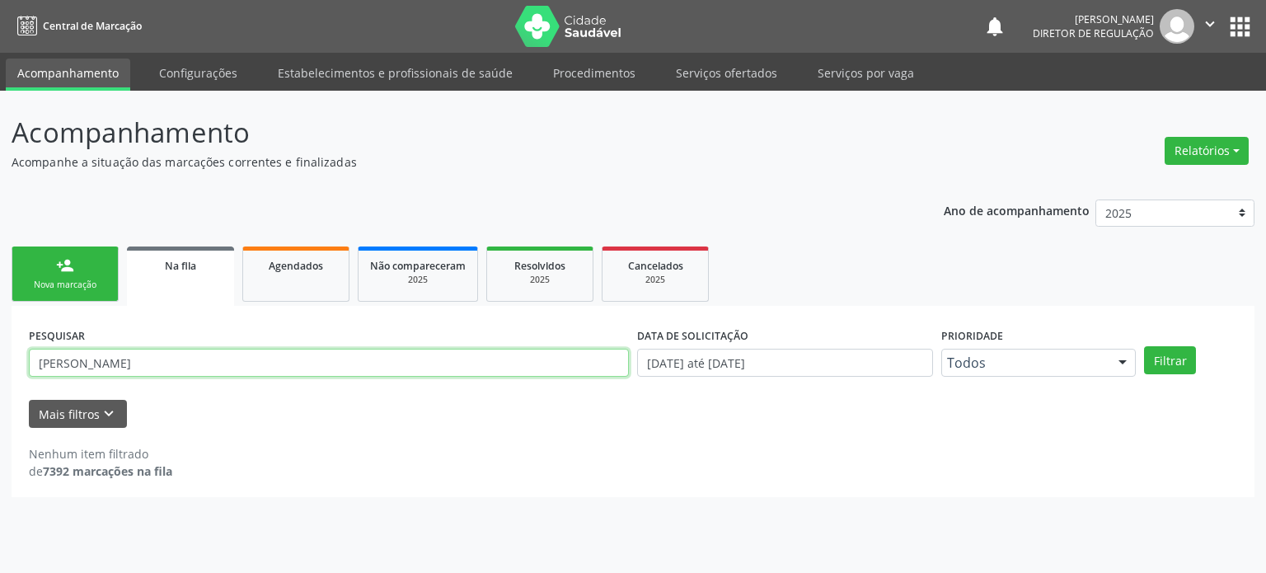
click at [166, 360] on input "[PERSON_NAME]" at bounding box center [329, 363] width 600 height 28
paste input "[PERSON_NAME]"
click at [1144, 346] on button "Filtrar" at bounding box center [1170, 360] width 52 height 28
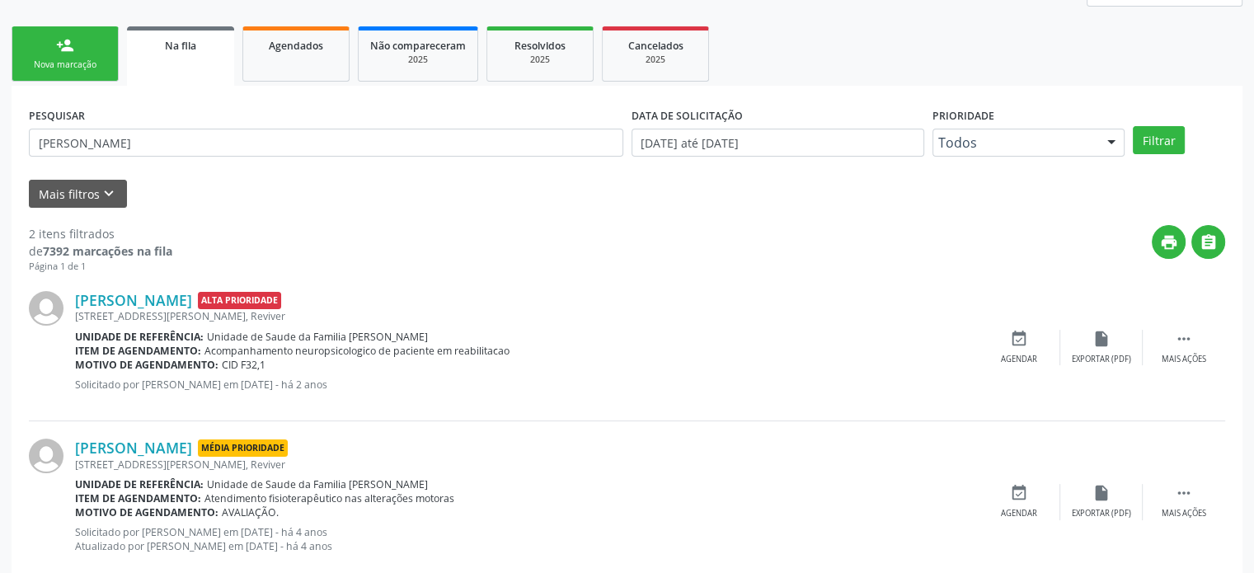
scroll to position [257, 0]
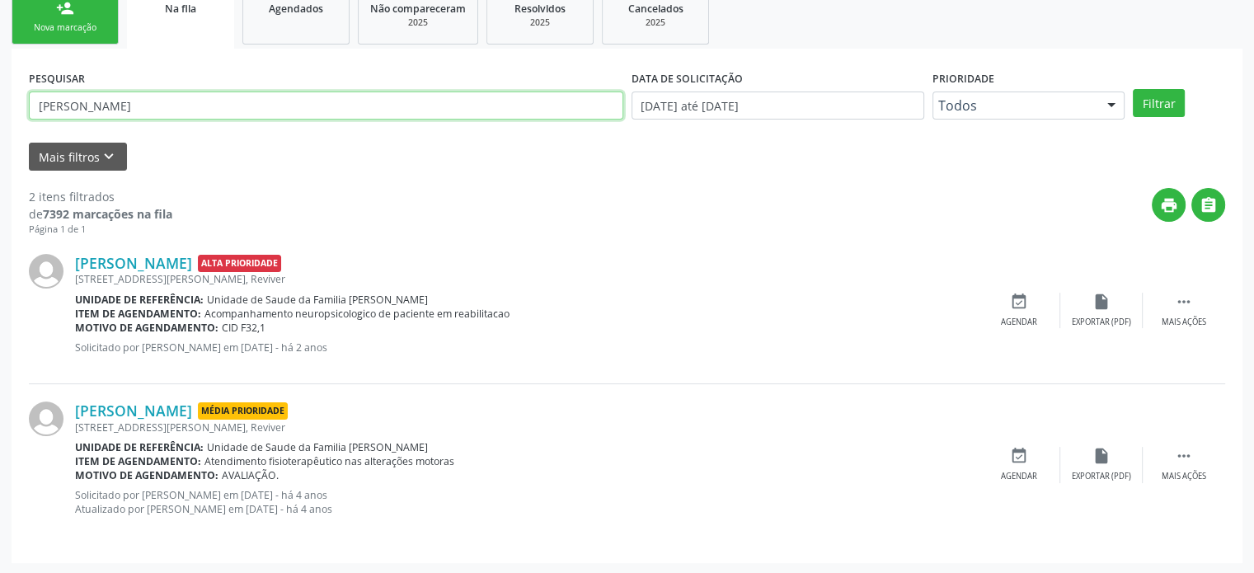
click at [149, 106] on input "[PERSON_NAME]" at bounding box center [326, 106] width 594 height 28
paste input "[PERSON_NAME]"
click at [1133, 89] on button "Filtrar" at bounding box center [1159, 103] width 52 height 28
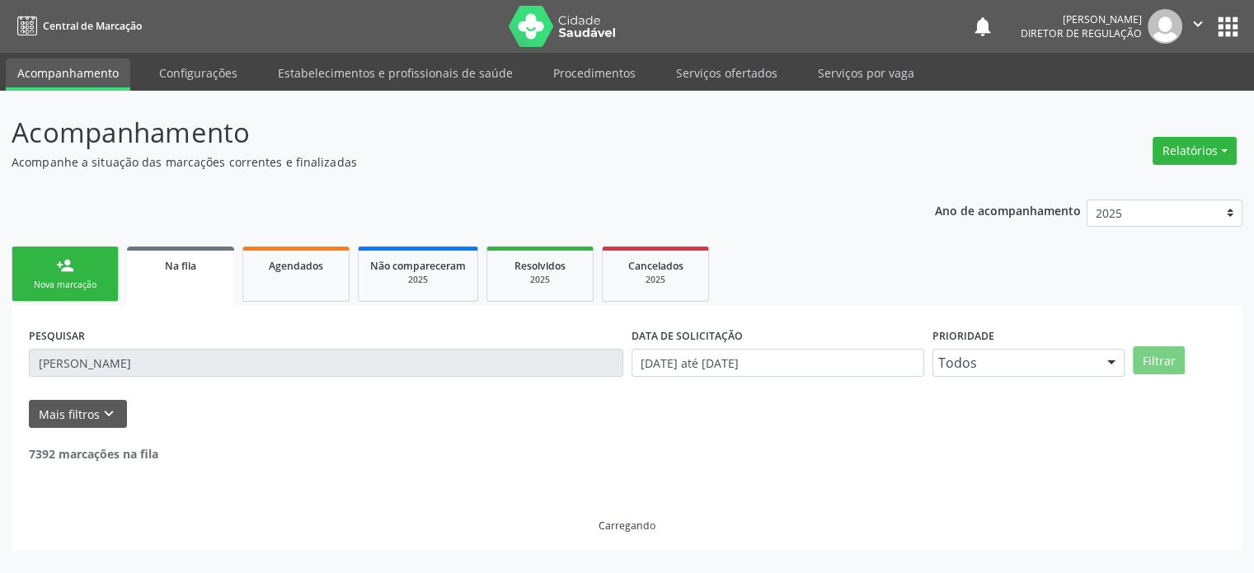
scroll to position [0, 0]
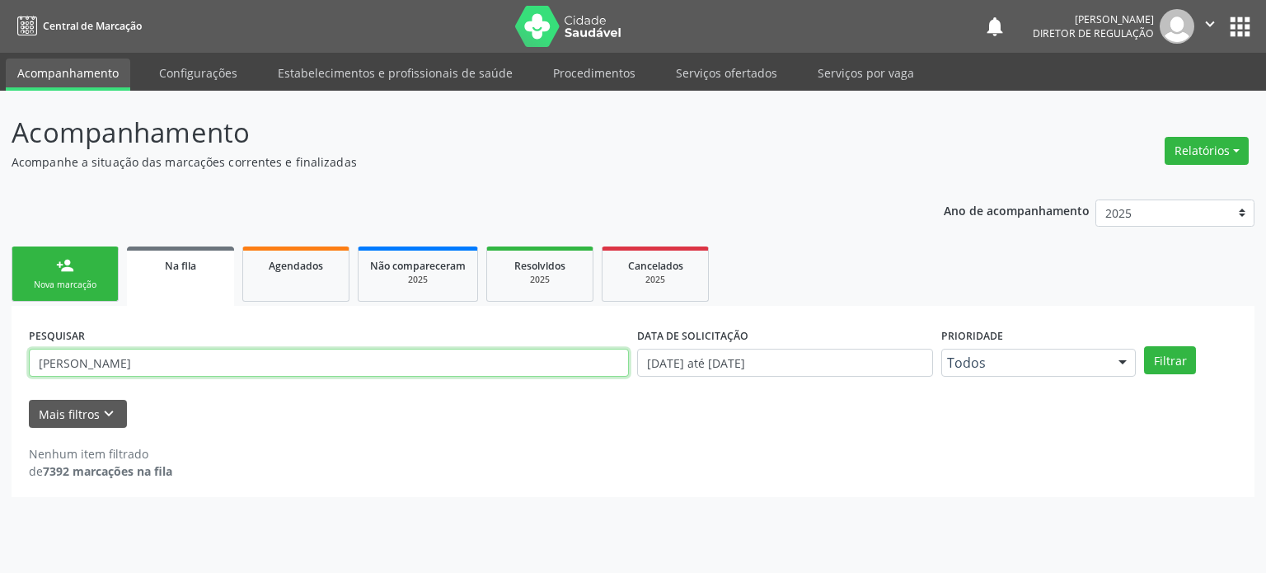
drag, startPoint x: 304, startPoint y: 359, endPoint x: 90, endPoint y: 369, distance: 214.6
click at [90, 369] on input "[PERSON_NAME]" at bounding box center [329, 363] width 600 height 28
type input "CLEN"
click at [1144, 346] on button "Filtrar" at bounding box center [1170, 360] width 52 height 28
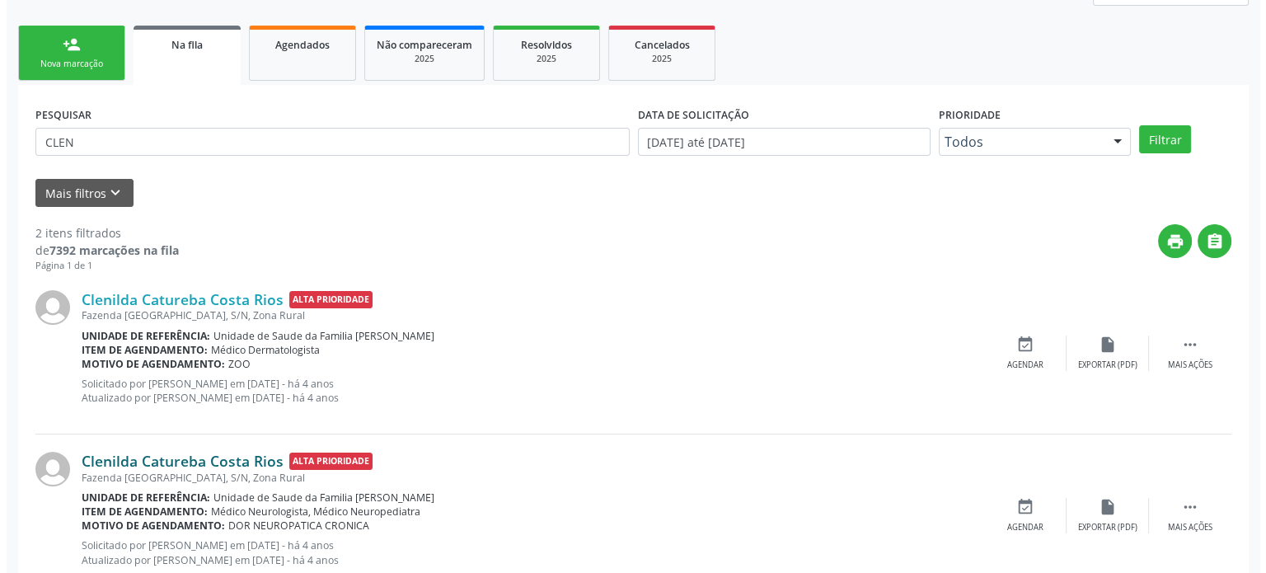
scroll to position [270, 0]
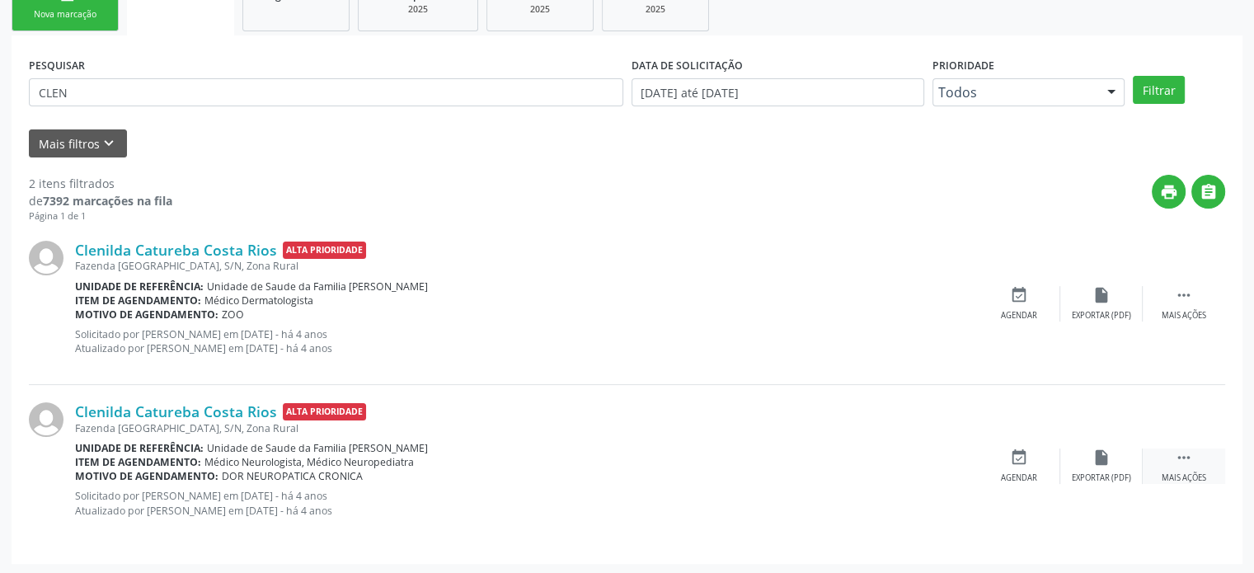
click at [1162, 458] on div " Mais ações" at bounding box center [1184, 465] width 82 height 35
click at [1012, 448] on icon "cancel" at bounding box center [1019, 457] width 18 height 18
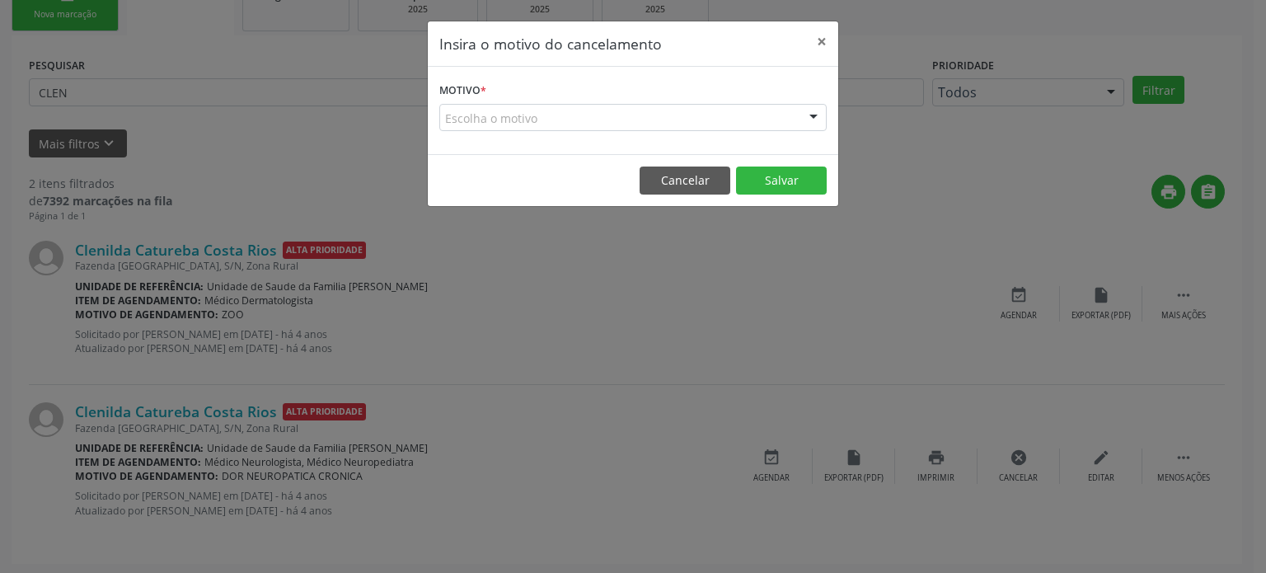
click at [528, 131] on div "Motivo * Escolha o motivo Outro Médico - Participação em eventos (ex: congresso…" at bounding box center [633, 110] width 411 height 87
click at [533, 122] on div "Escolha o motivo" at bounding box center [632, 118] width 387 height 28
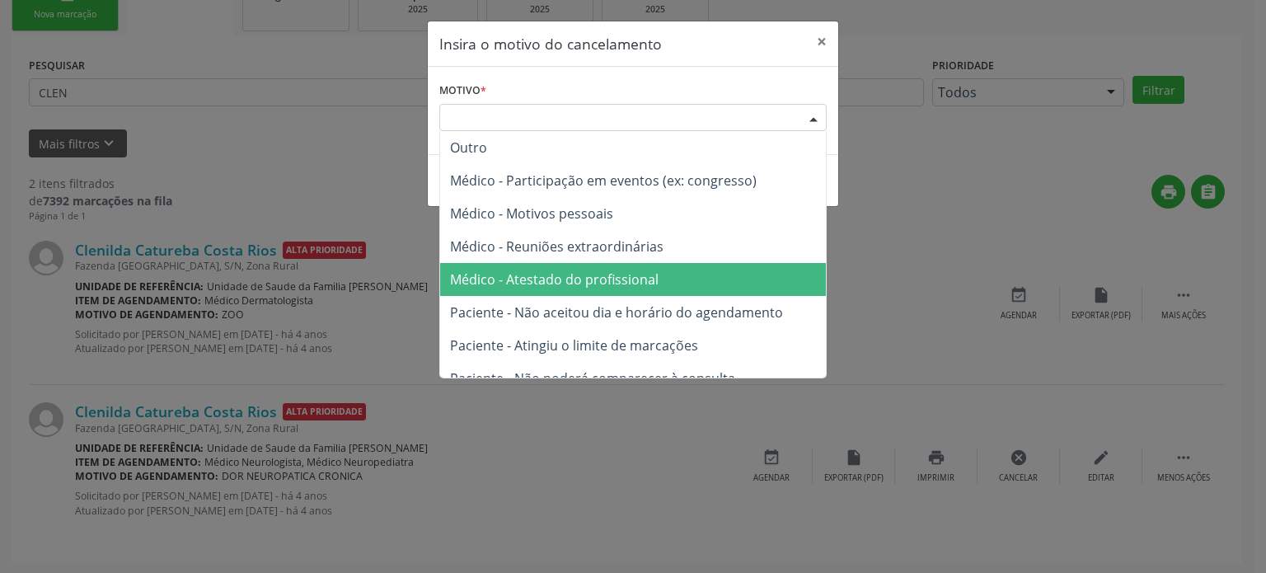
click at [568, 264] on span "Médico - Atestado do profissional" at bounding box center [633, 279] width 386 height 33
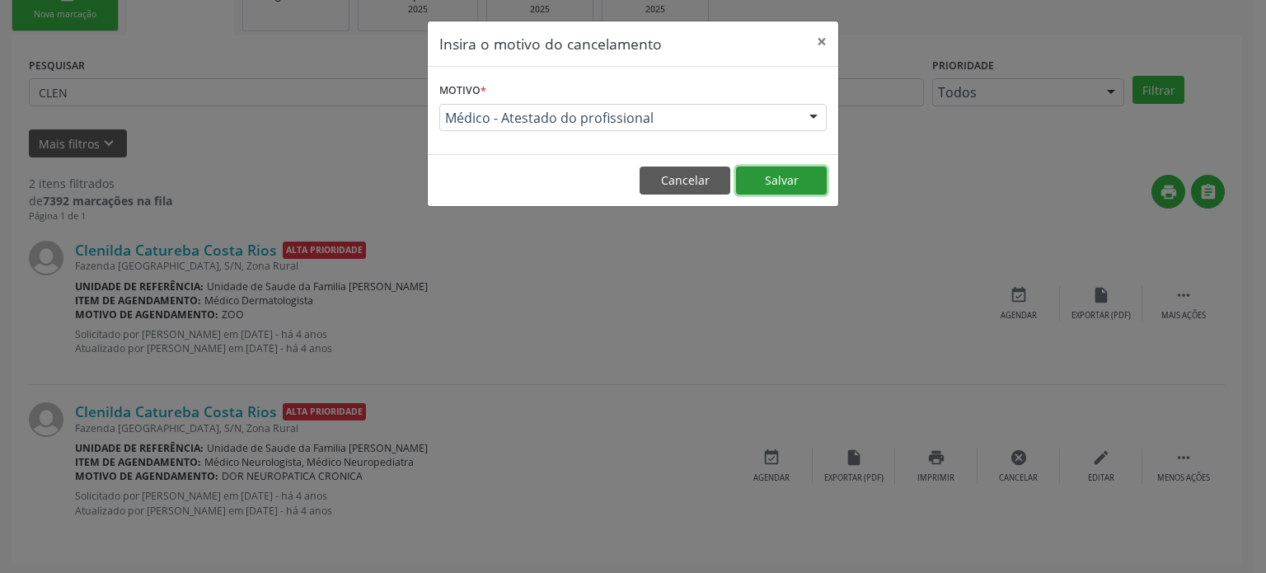
click at [768, 189] on button "Salvar" at bounding box center [781, 181] width 91 height 28
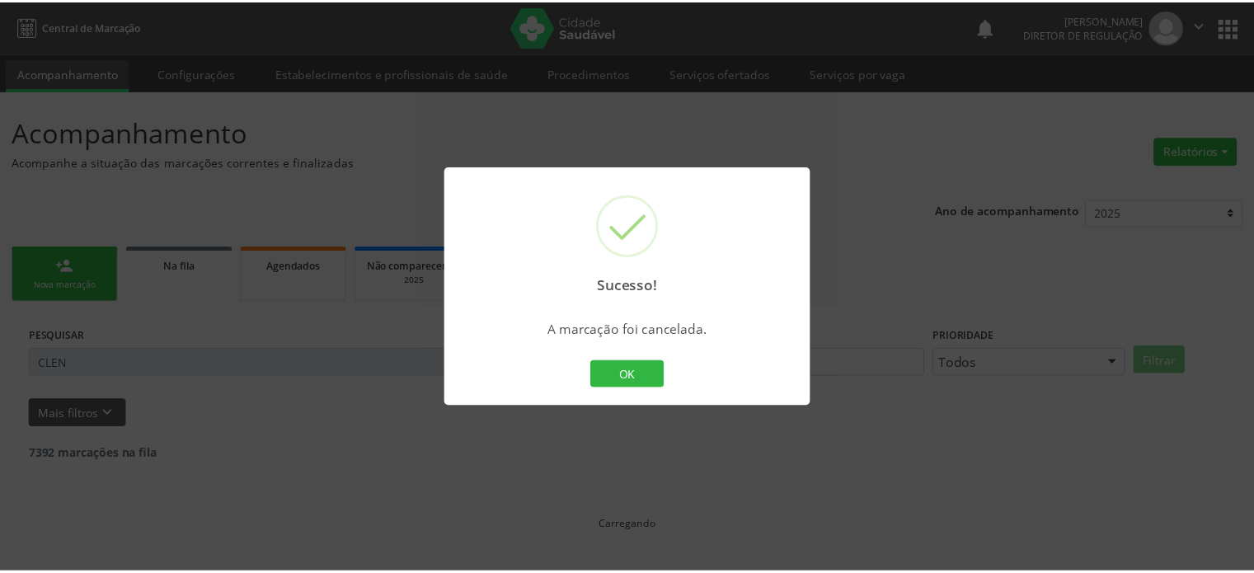
scroll to position [0, 0]
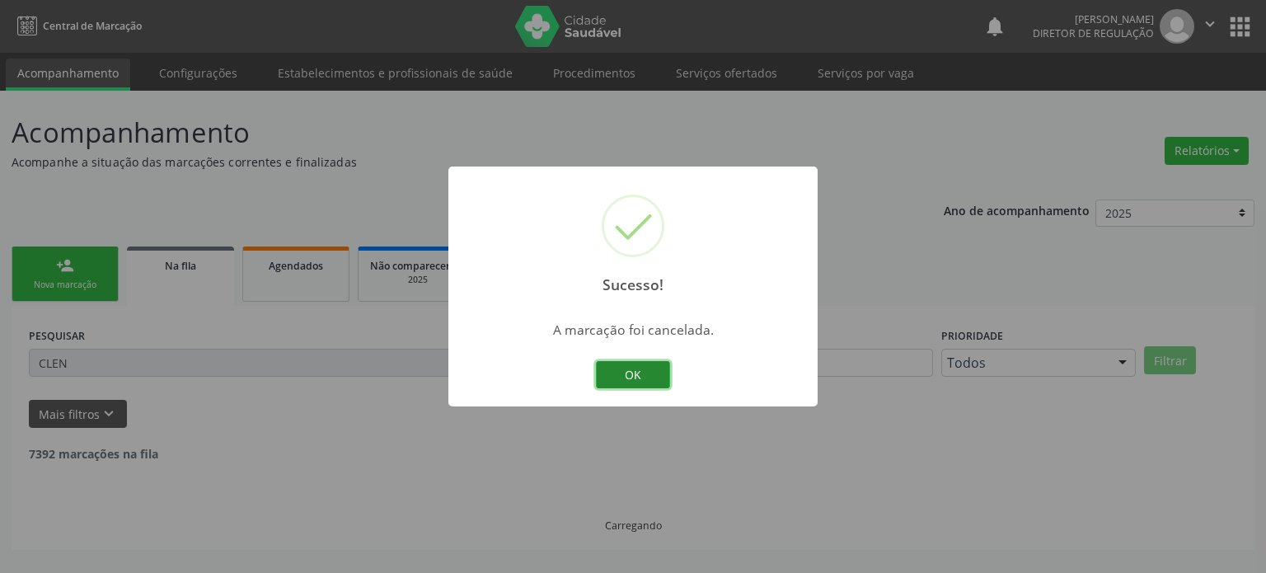
click at [646, 375] on button "OK" at bounding box center [633, 375] width 74 height 28
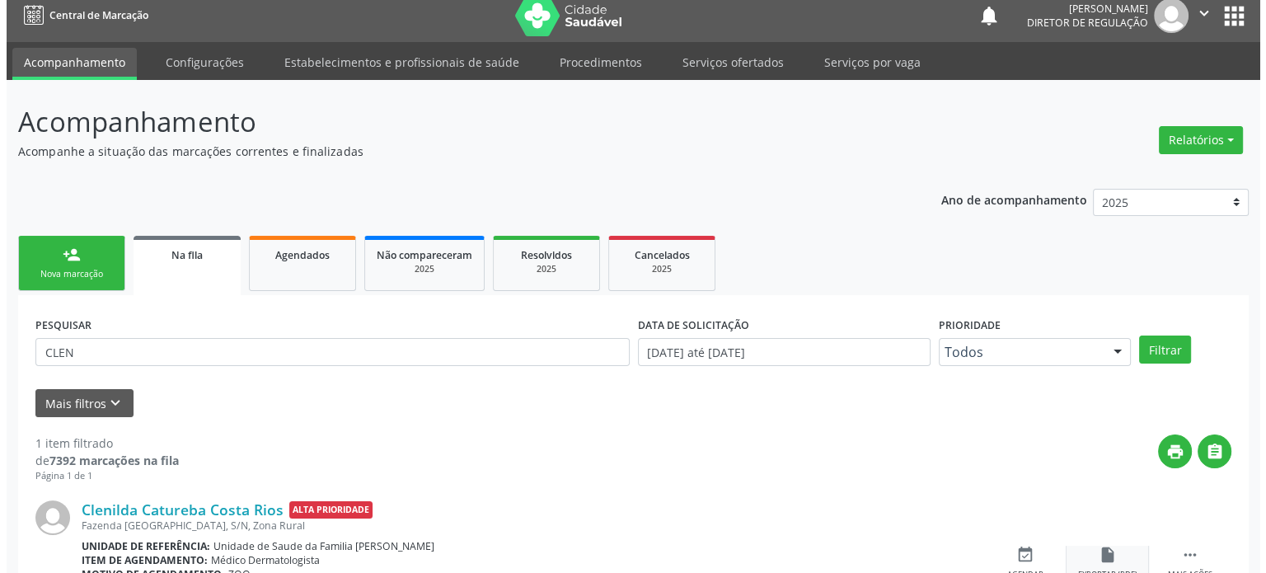
scroll to position [109, 0]
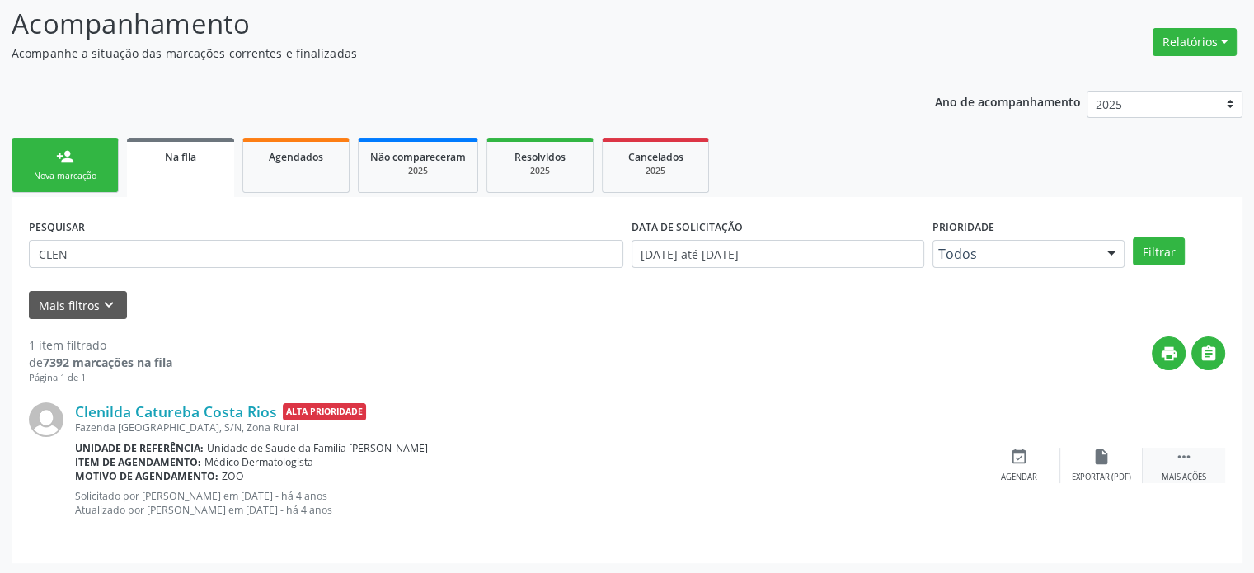
click at [1191, 461] on icon "" at bounding box center [1184, 457] width 18 height 18
click at [1029, 455] on div "cancel Cancelar" at bounding box center [1019, 465] width 82 height 35
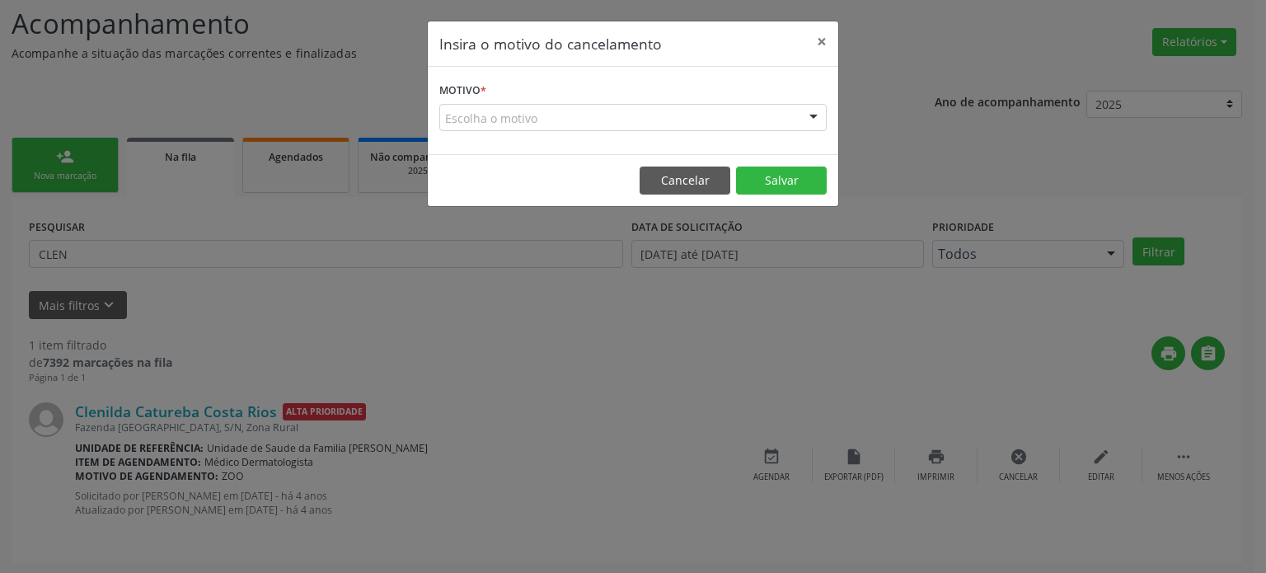
click at [567, 111] on div "Escolha o motivo" at bounding box center [632, 118] width 387 height 28
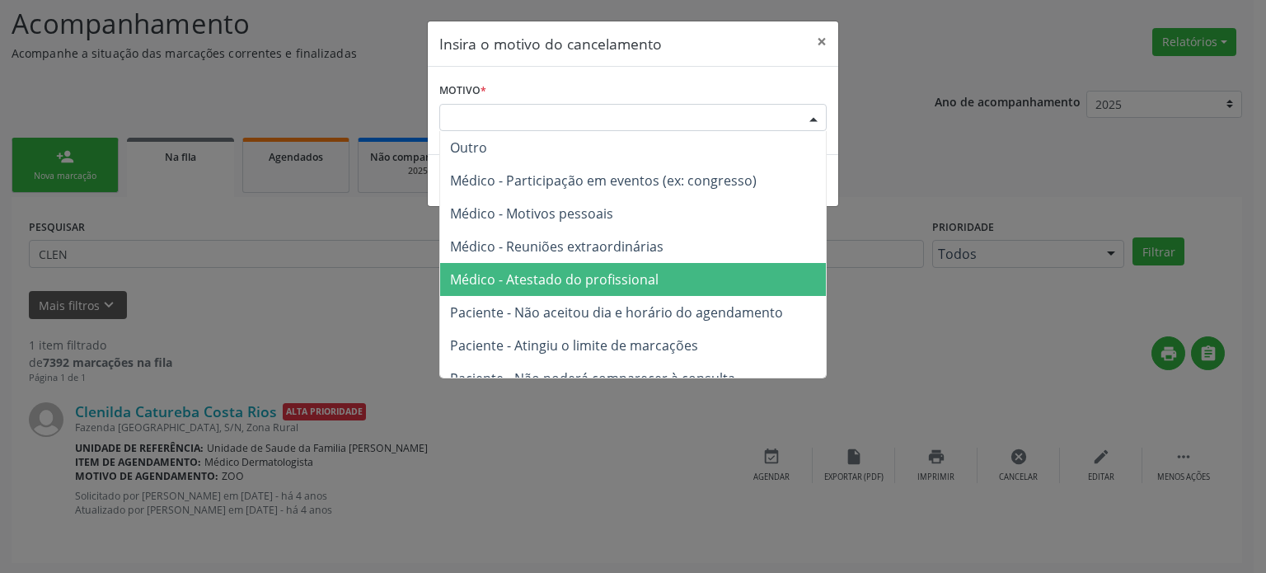
click at [560, 283] on span "Médico - Atestado do profissional" at bounding box center [554, 279] width 209 height 18
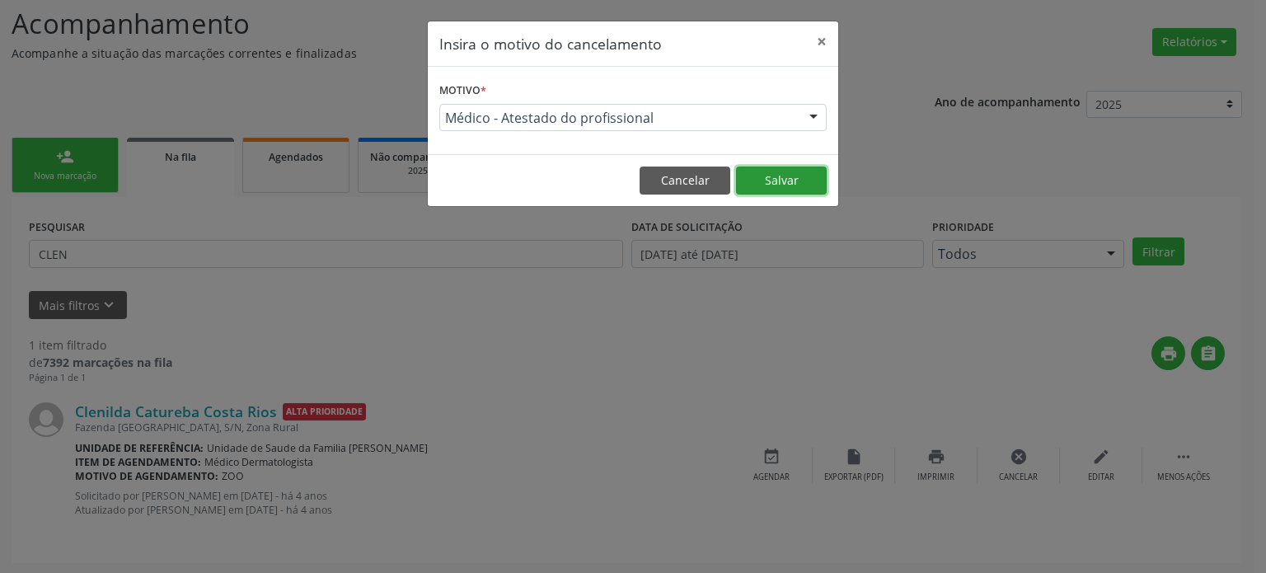
click at [813, 181] on button "Salvar" at bounding box center [781, 181] width 91 height 28
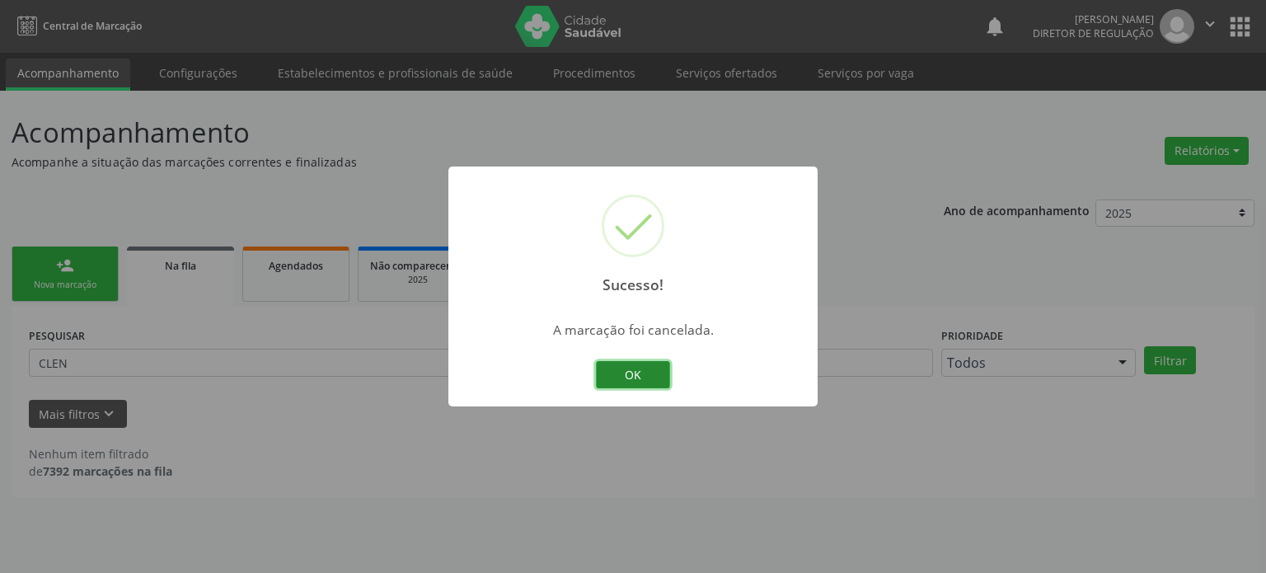
click at [640, 375] on button "OK" at bounding box center [633, 375] width 74 height 28
